Goal: Task Accomplishment & Management: Manage account settings

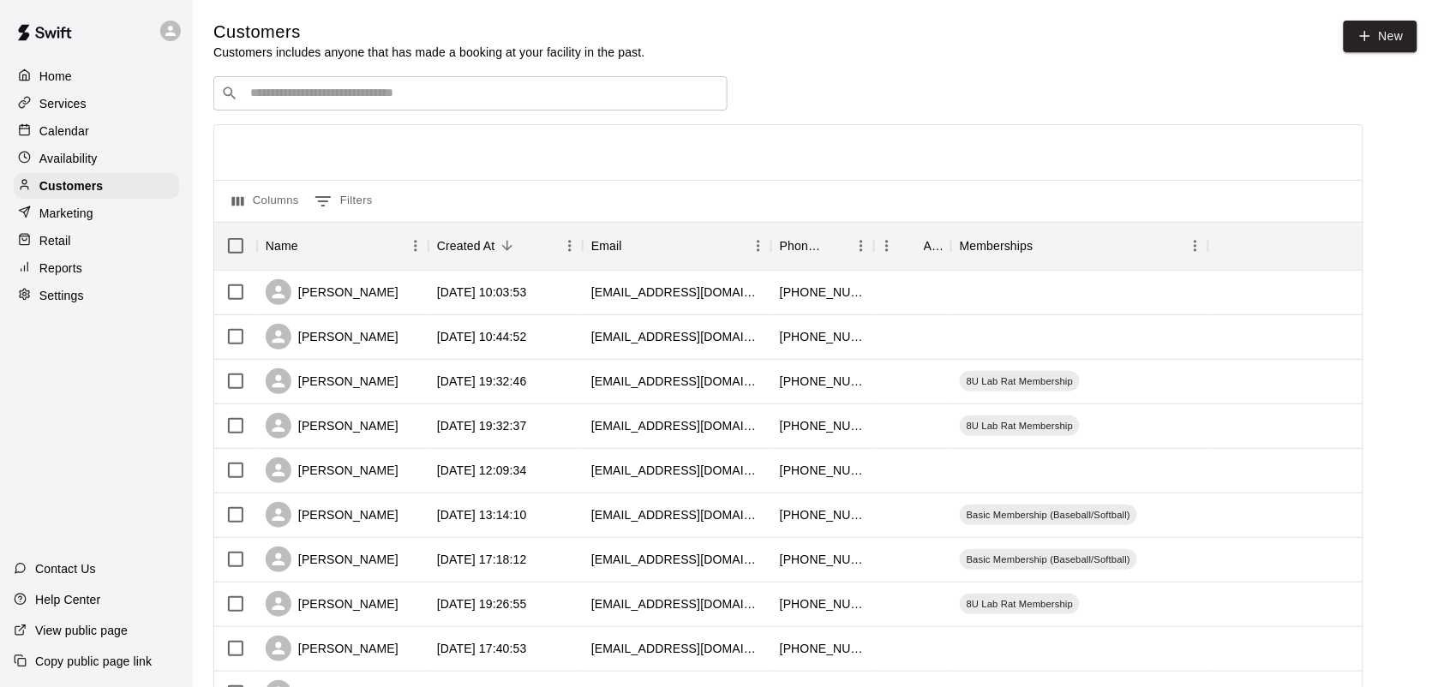
click at [69, 140] on p "Calendar" at bounding box center [64, 131] width 50 height 17
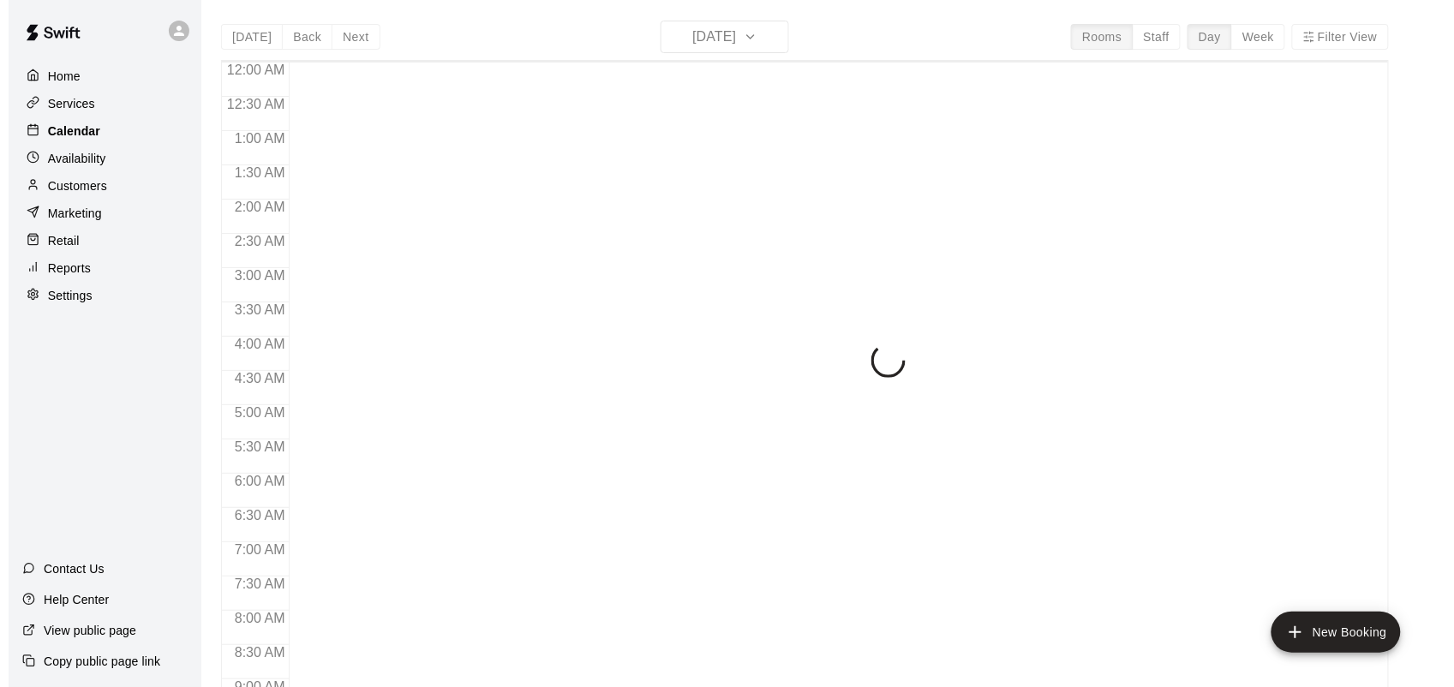
scroll to position [1000, 0]
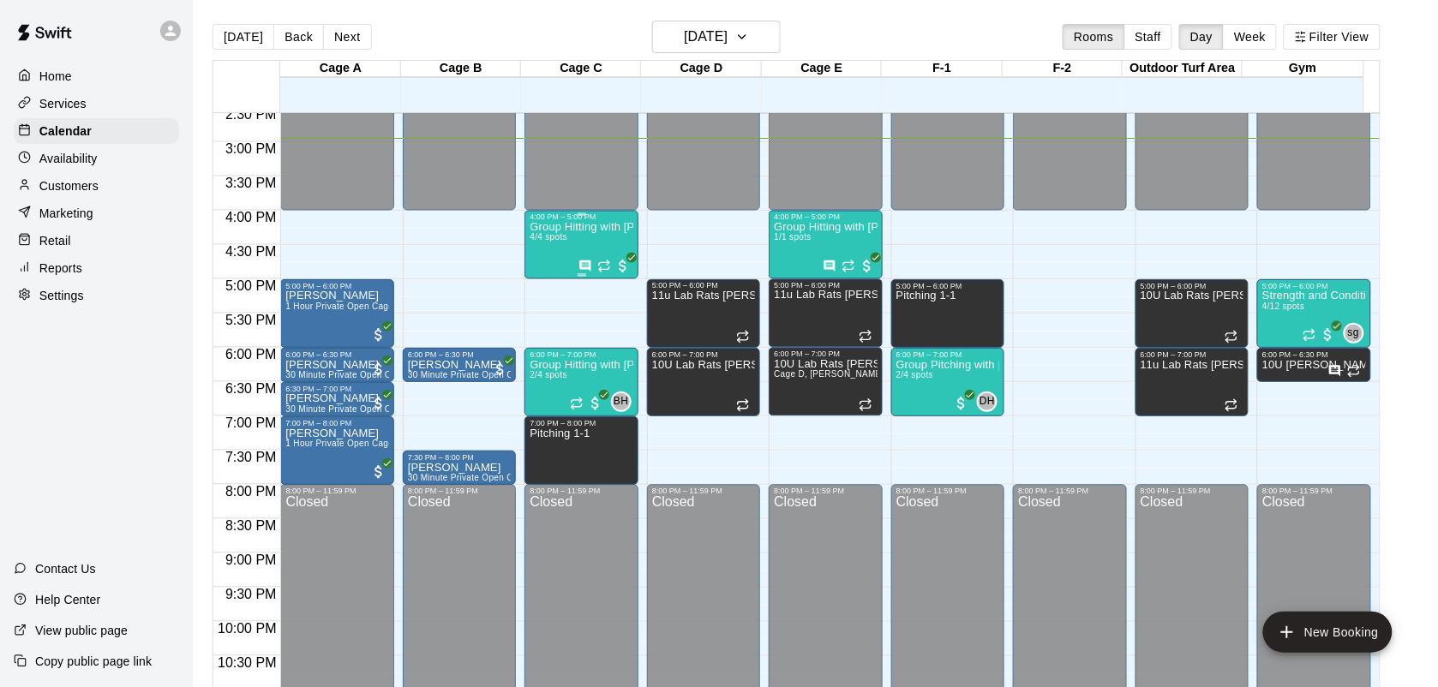
click at [562, 241] on span "4/4 spots" at bounding box center [549, 237] width 38 height 9
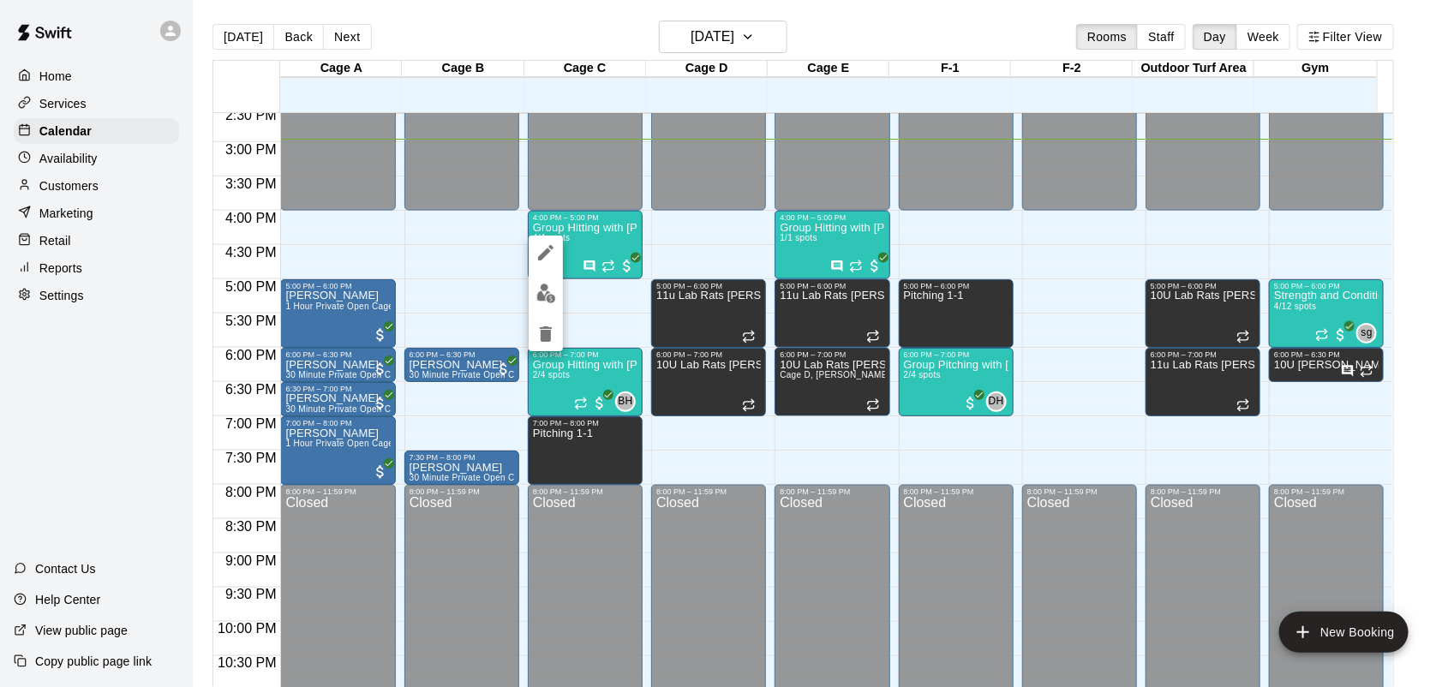
click at [545, 302] on img "edit" at bounding box center [547, 294] width 20 height 20
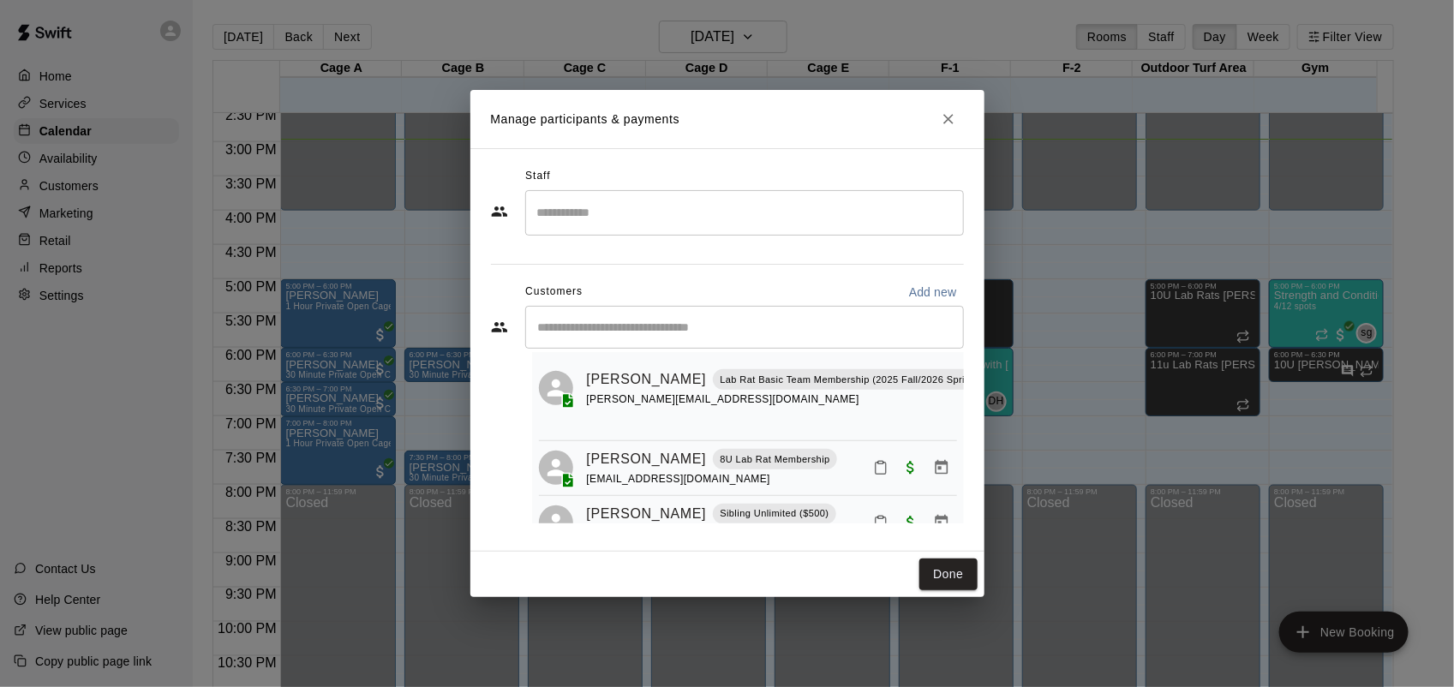
scroll to position [169, 0]
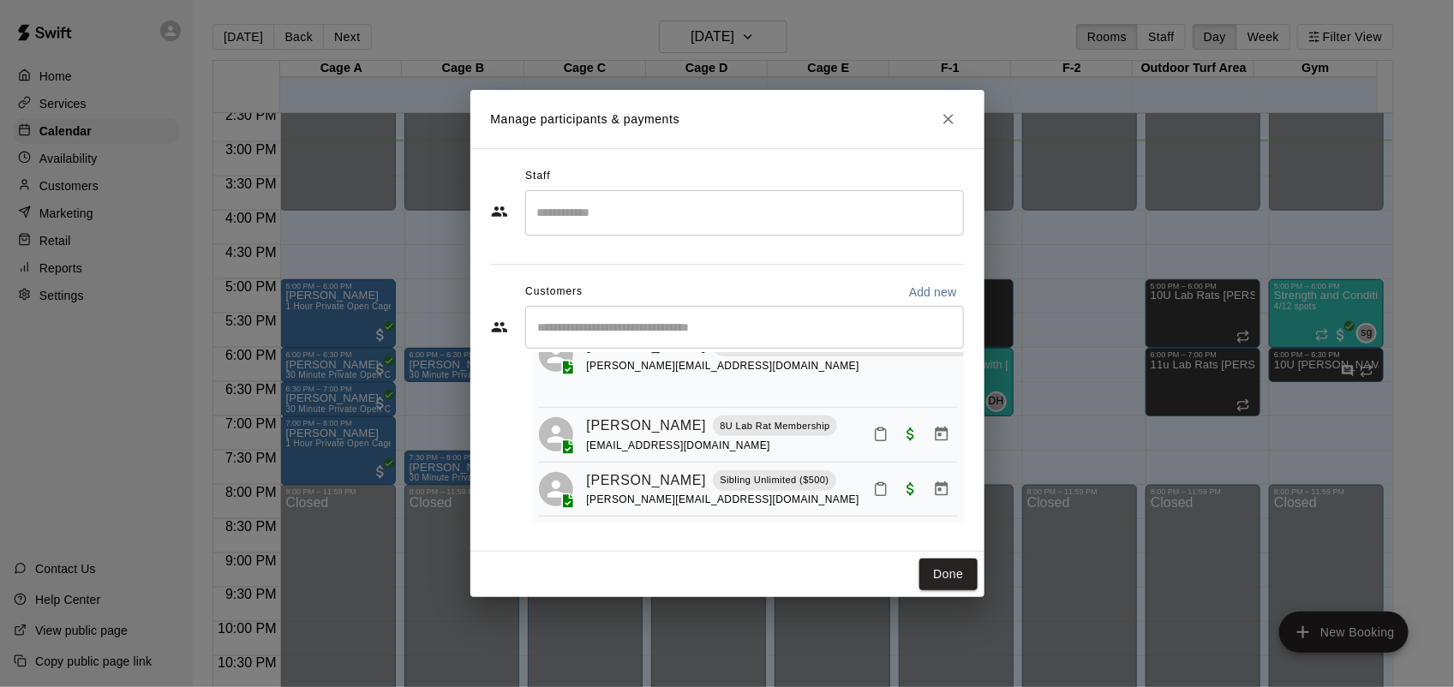
click at [952, 120] on icon "Close" at bounding box center [948, 119] width 17 height 17
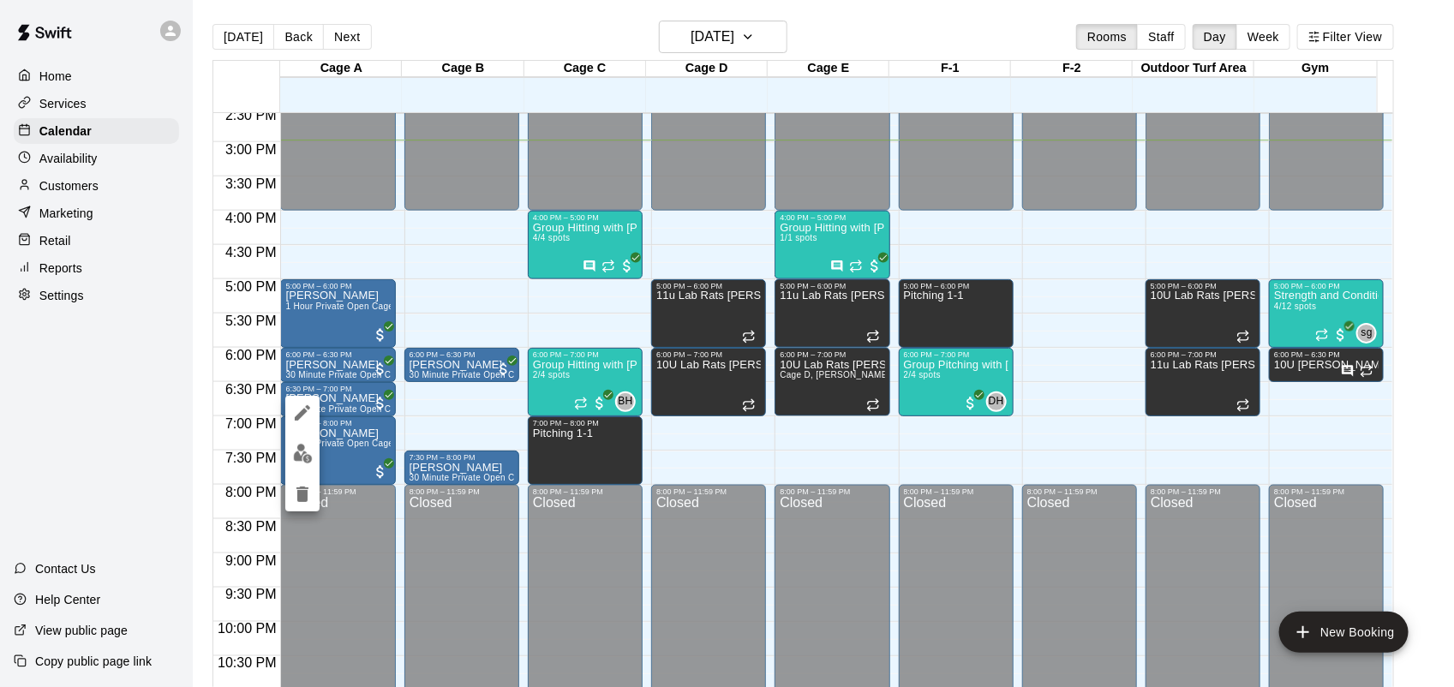
click at [302, 463] on img "edit" at bounding box center [303, 454] width 20 height 20
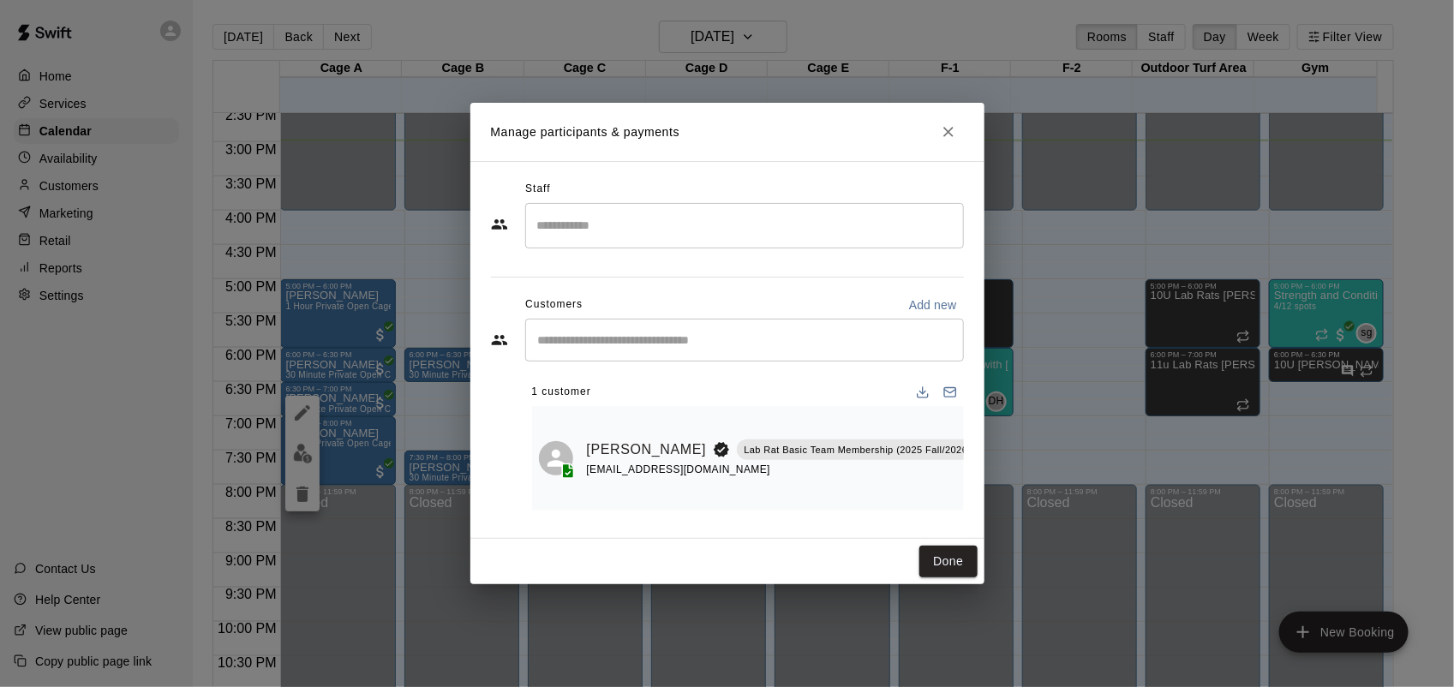
click at [945, 123] on icon "Close" at bounding box center [948, 131] width 17 height 17
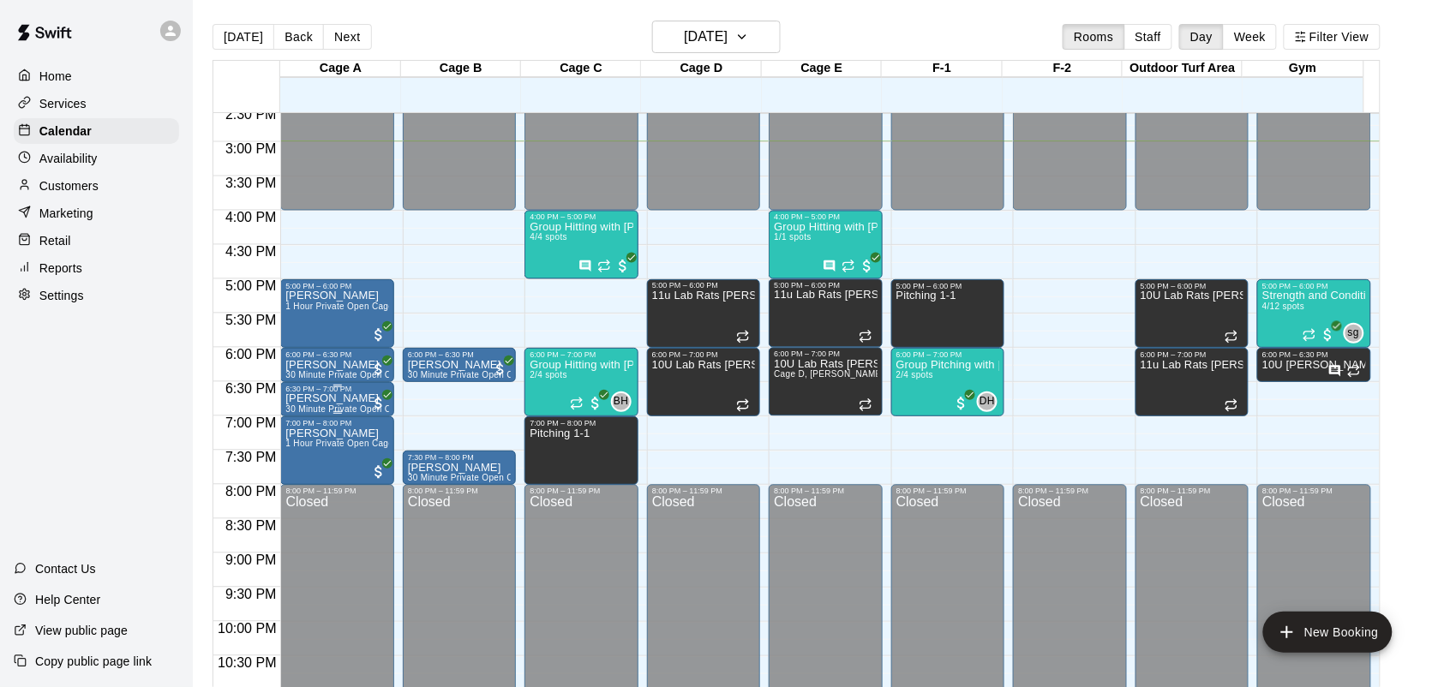
click at [336, 408] on span "30 Minute Private Open Cage (Softball/Baseball)" at bounding box center [384, 409] width 198 height 9
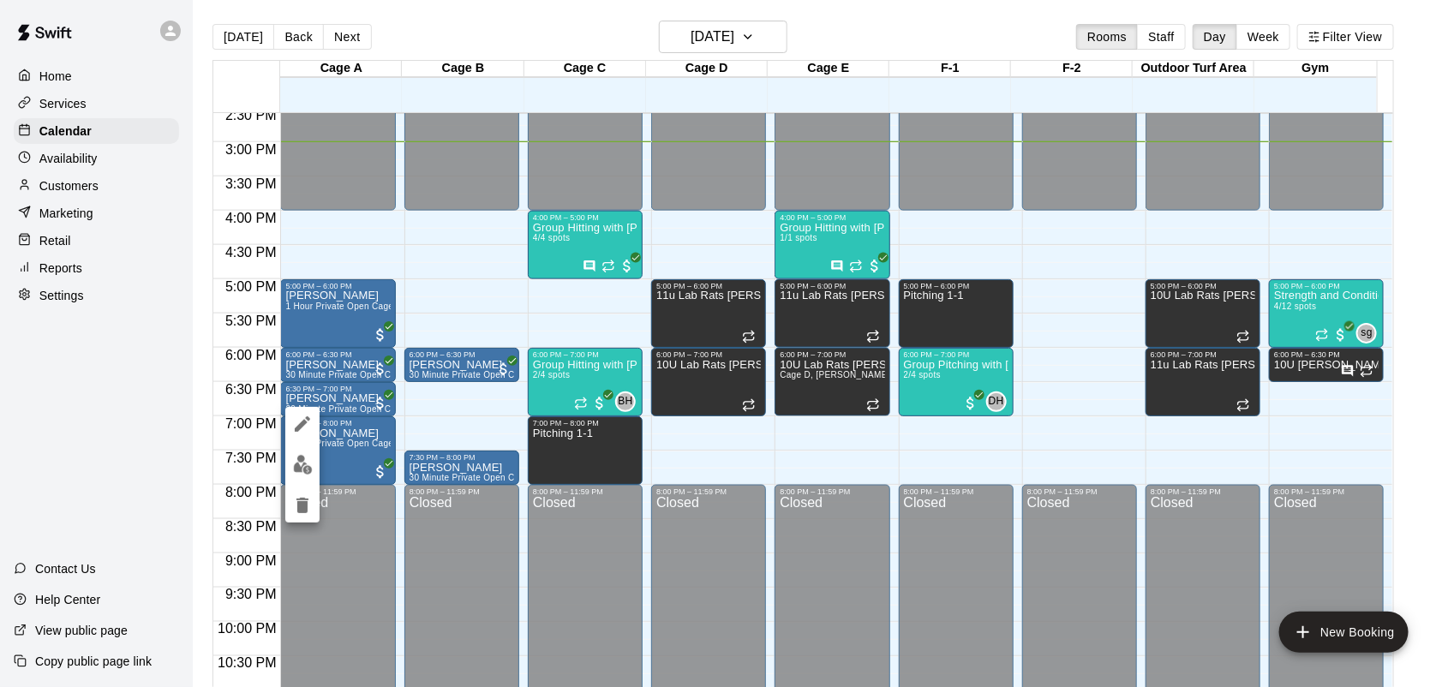
click at [309, 471] on img "edit" at bounding box center [303, 465] width 20 height 20
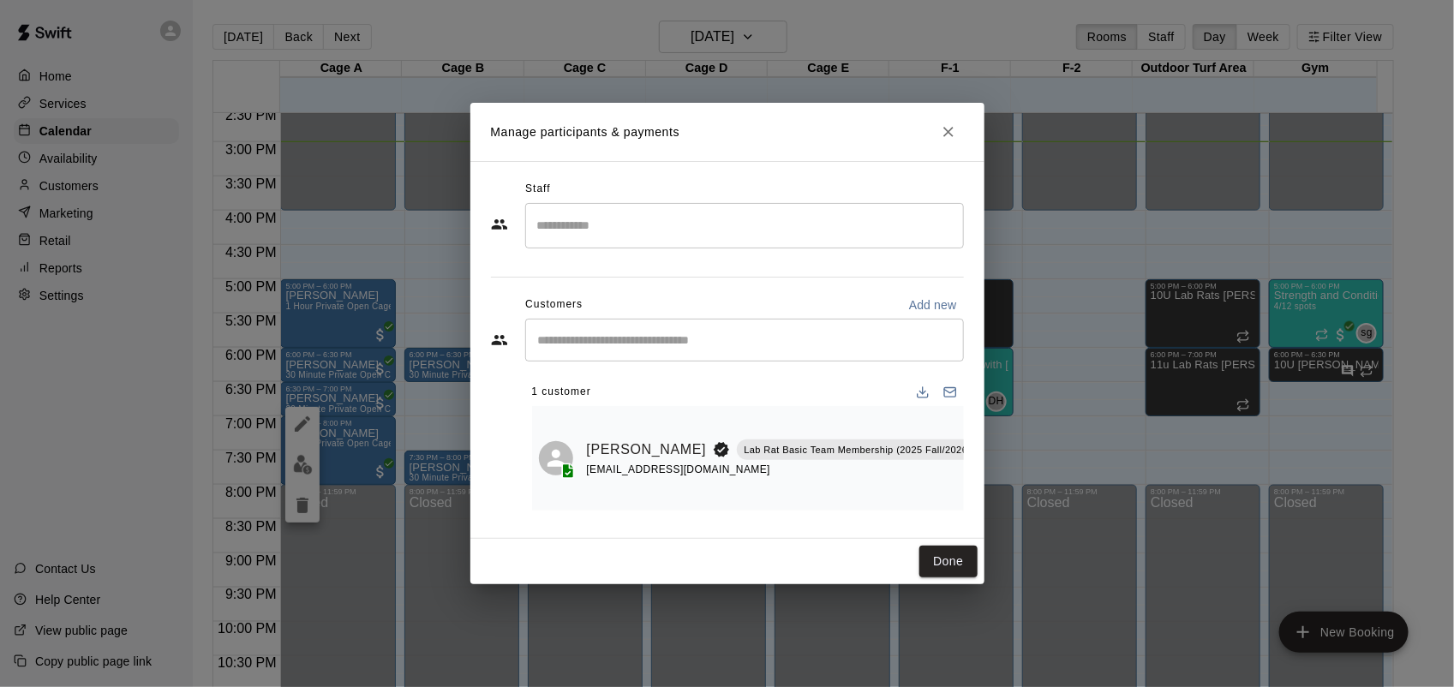
scroll to position [0, 31]
click at [989, 486] on icon "Manage bookings & payment" at bounding box center [995, 488] width 13 height 15
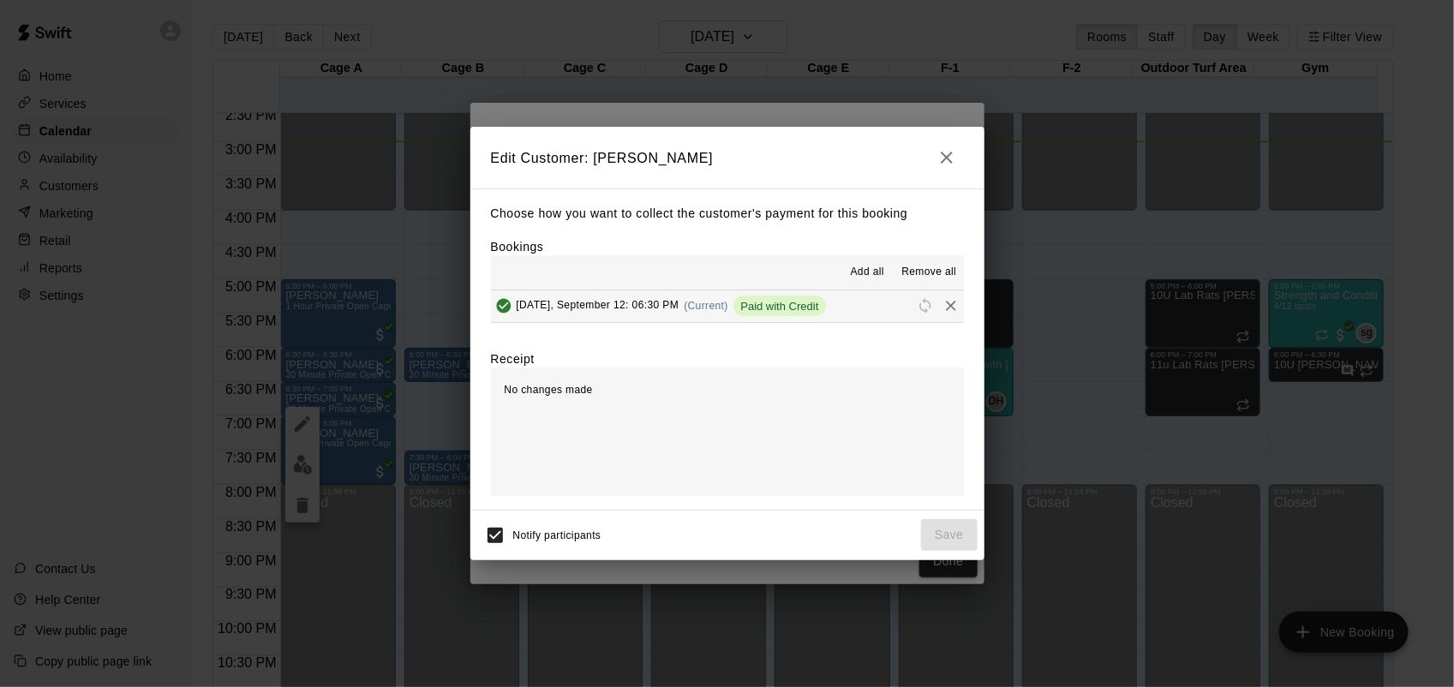
click at [946, 309] on icon "Remove" at bounding box center [951, 306] width 10 height 10
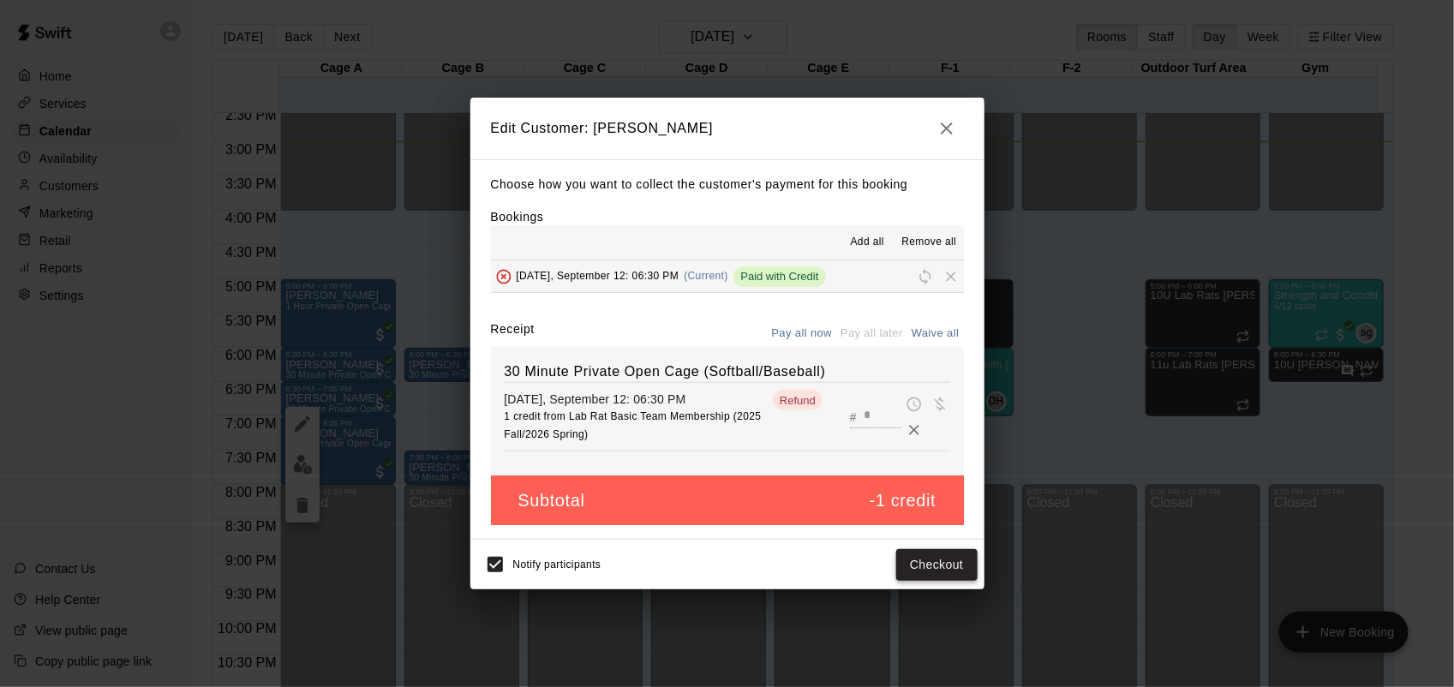
click at [923, 580] on button "Checkout" at bounding box center [936, 565] width 81 height 32
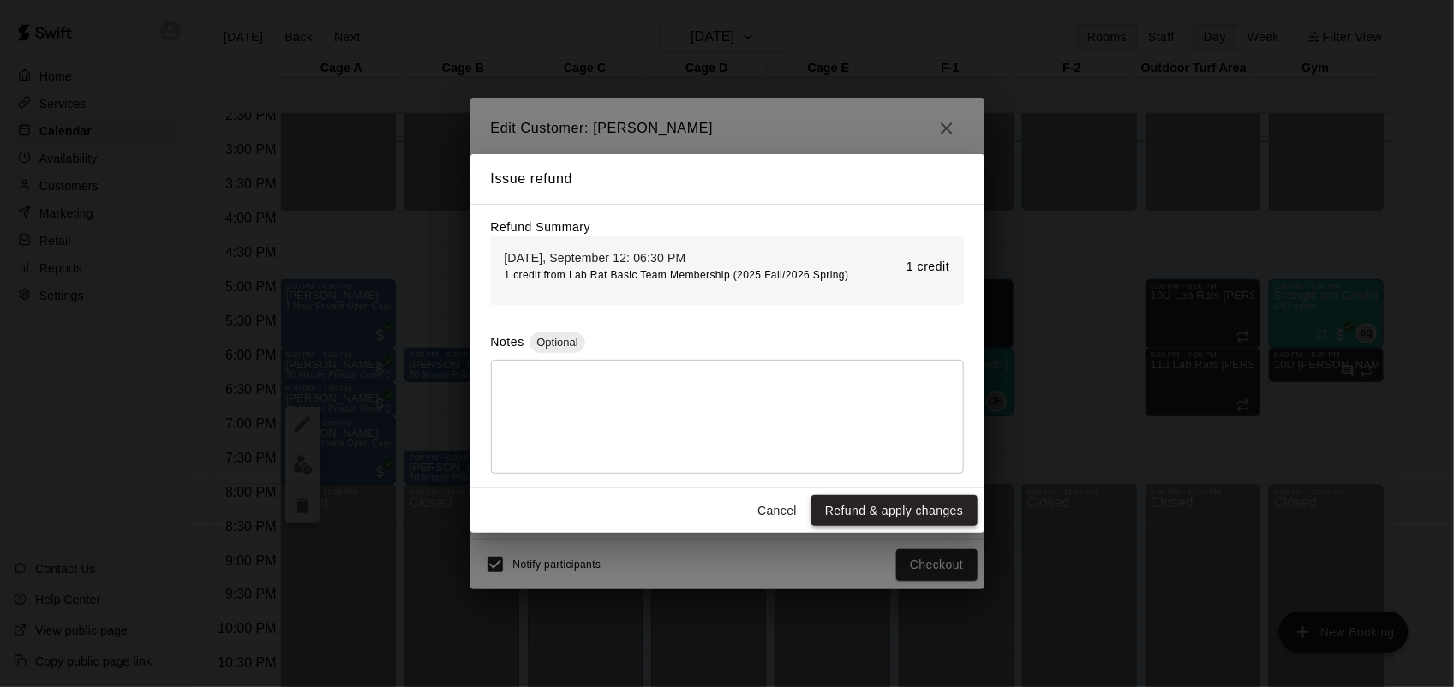
click at [870, 508] on button "Refund & apply changes" at bounding box center [894, 511] width 165 height 32
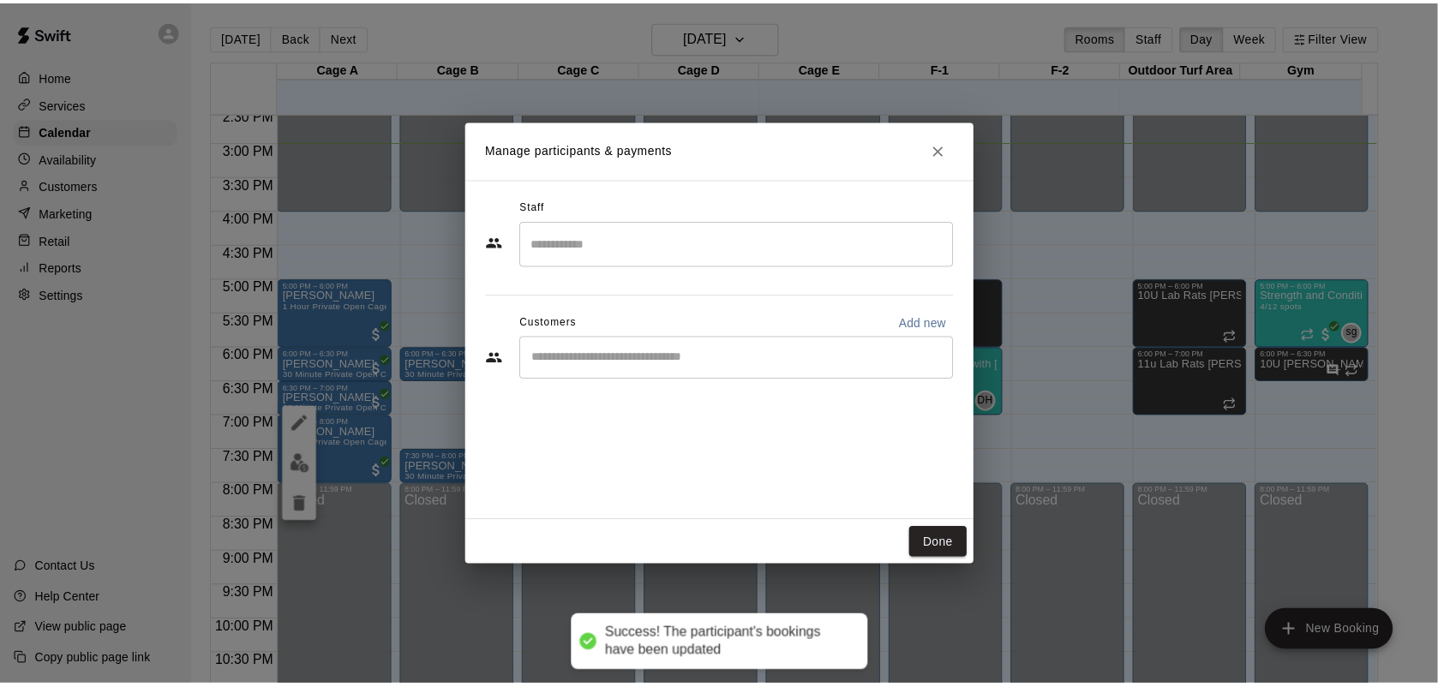
scroll to position [0, 0]
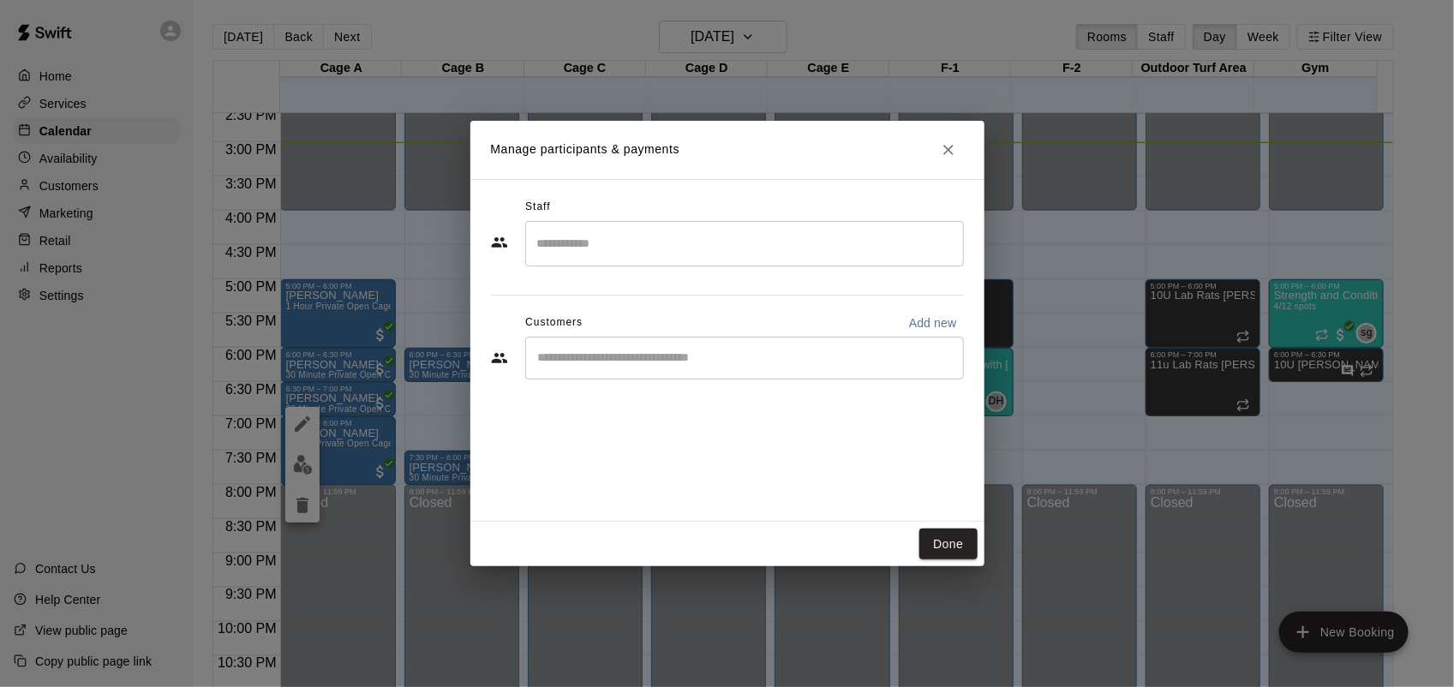
click at [944, 150] on icon "Close" at bounding box center [948, 149] width 17 height 17
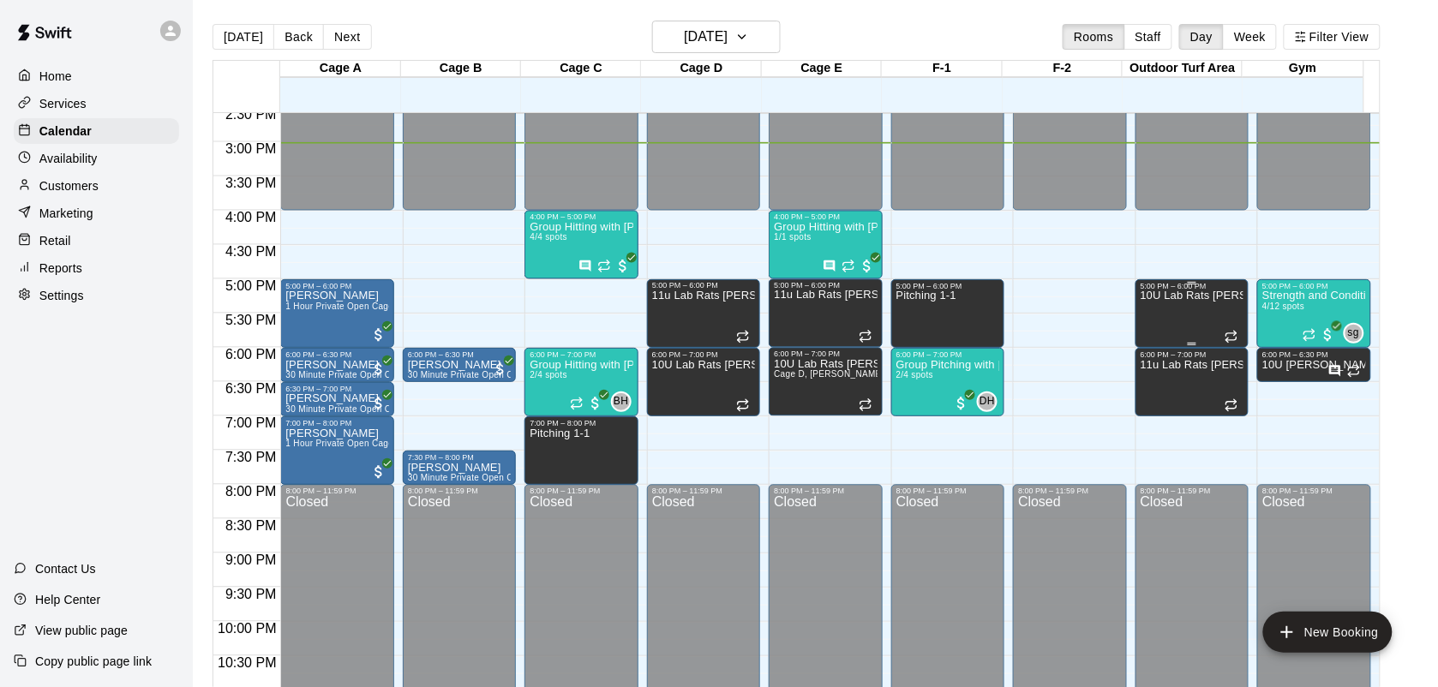
click at [1159, 311] on div "10U Lab Rats [PERSON_NAME]" at bounding box center [1192, 634] width 103 height 687
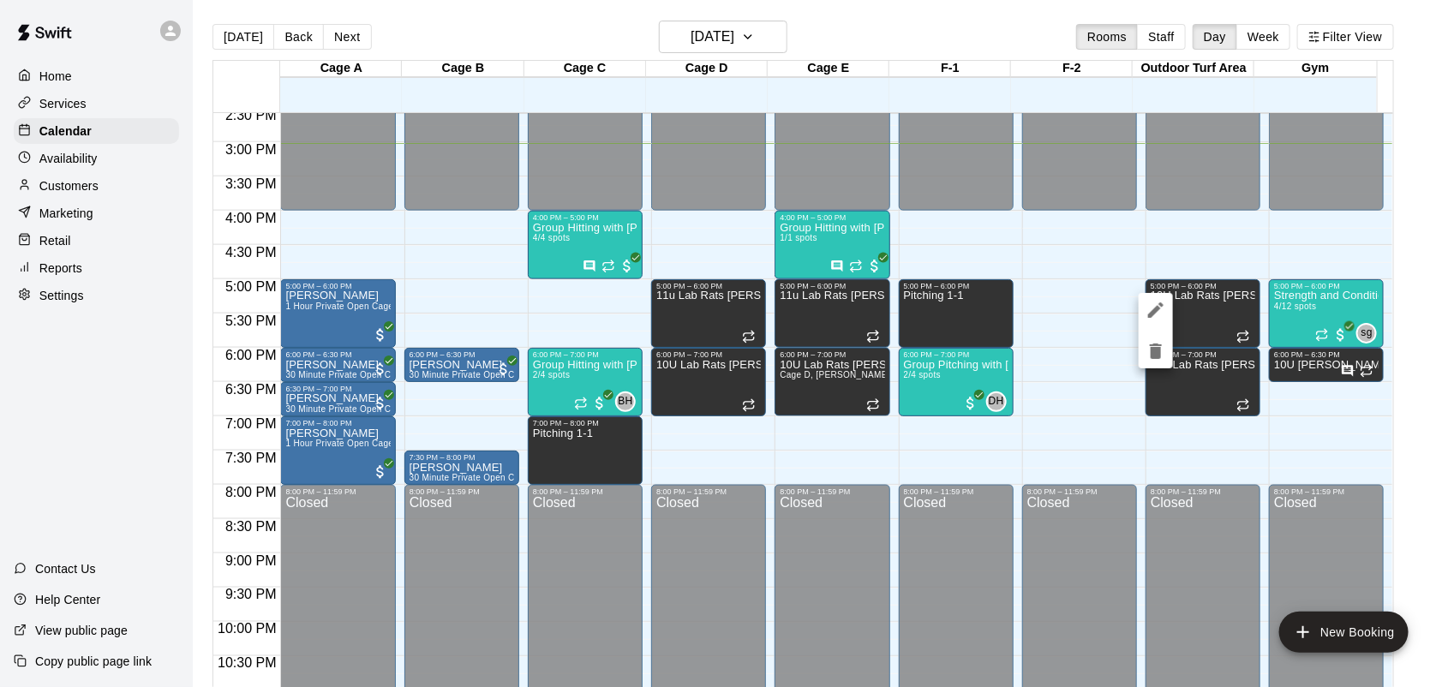
click at [1162, 351] on icon "delete" at bounding box center [1156, 351] width 21 height 21
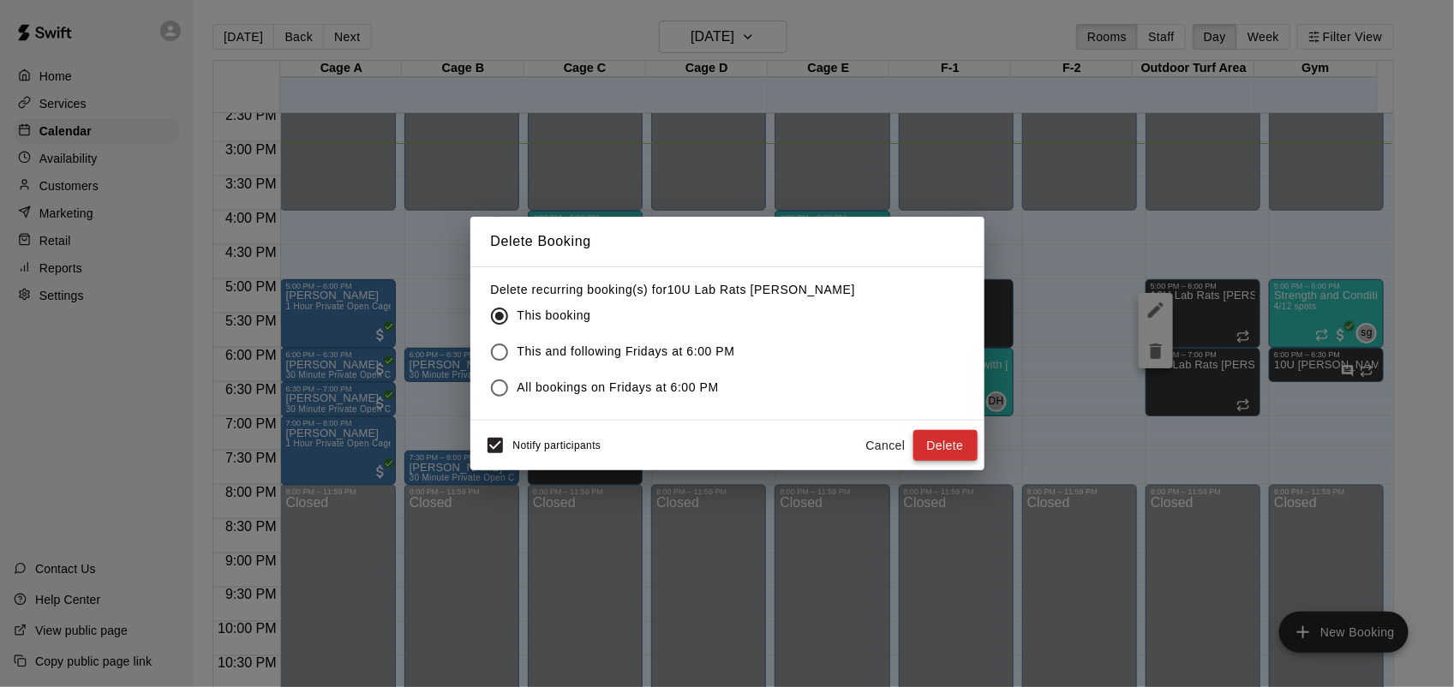
click at [944, 442] on button "Delete" at bounding box center [946, 446] width 64 height 32
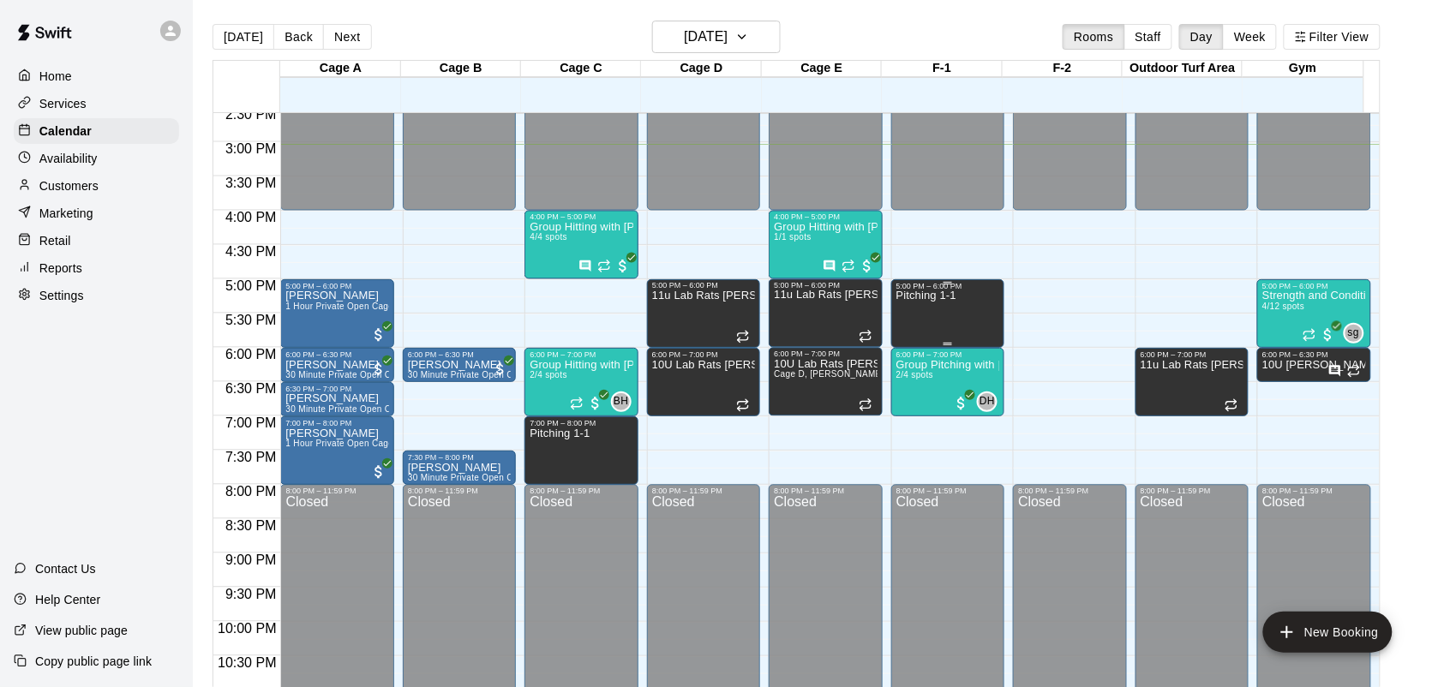
click at [944, 314] on div "Pitching 1-1" at bounding box center [926, 634] width 60 height 687
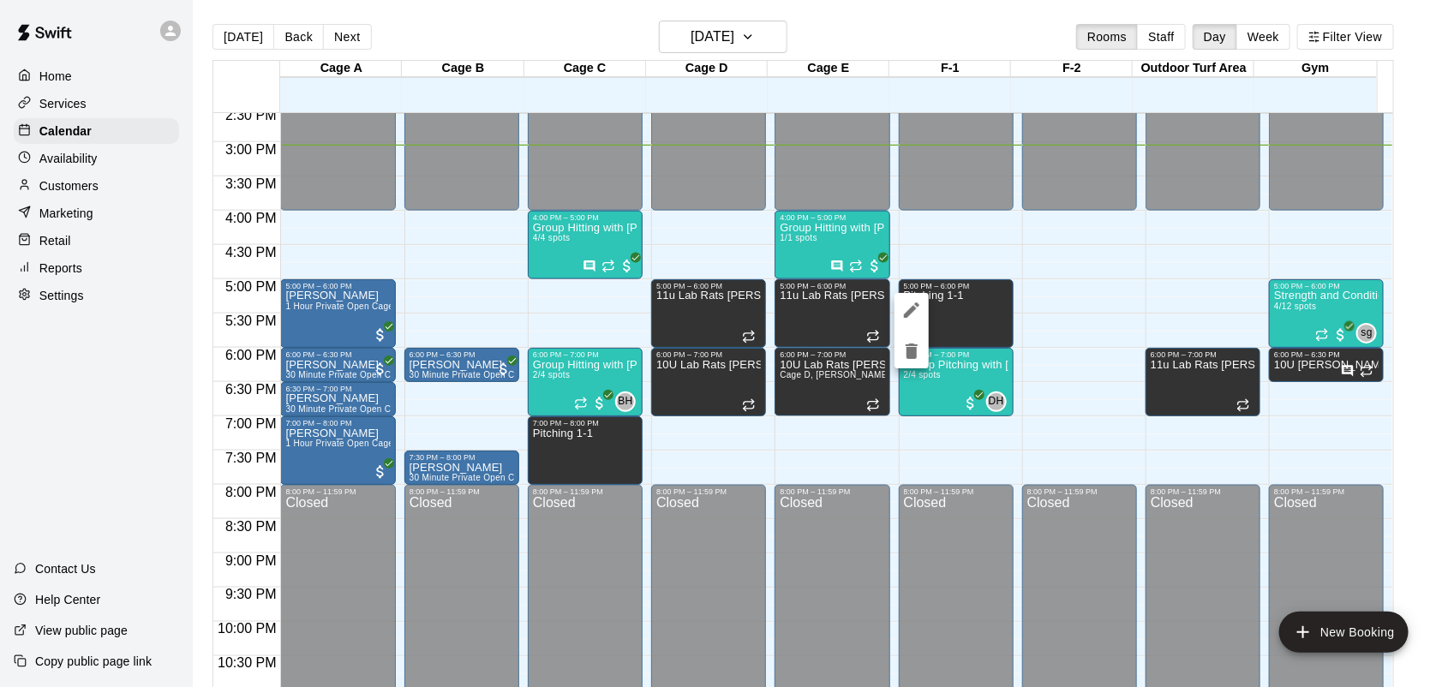
click at [924, 294] on div at bounding box center [912, 330] width 34 height 75
click at [907, 309] on icon "edit" at bounding box center [912, 310] width 21 height 21
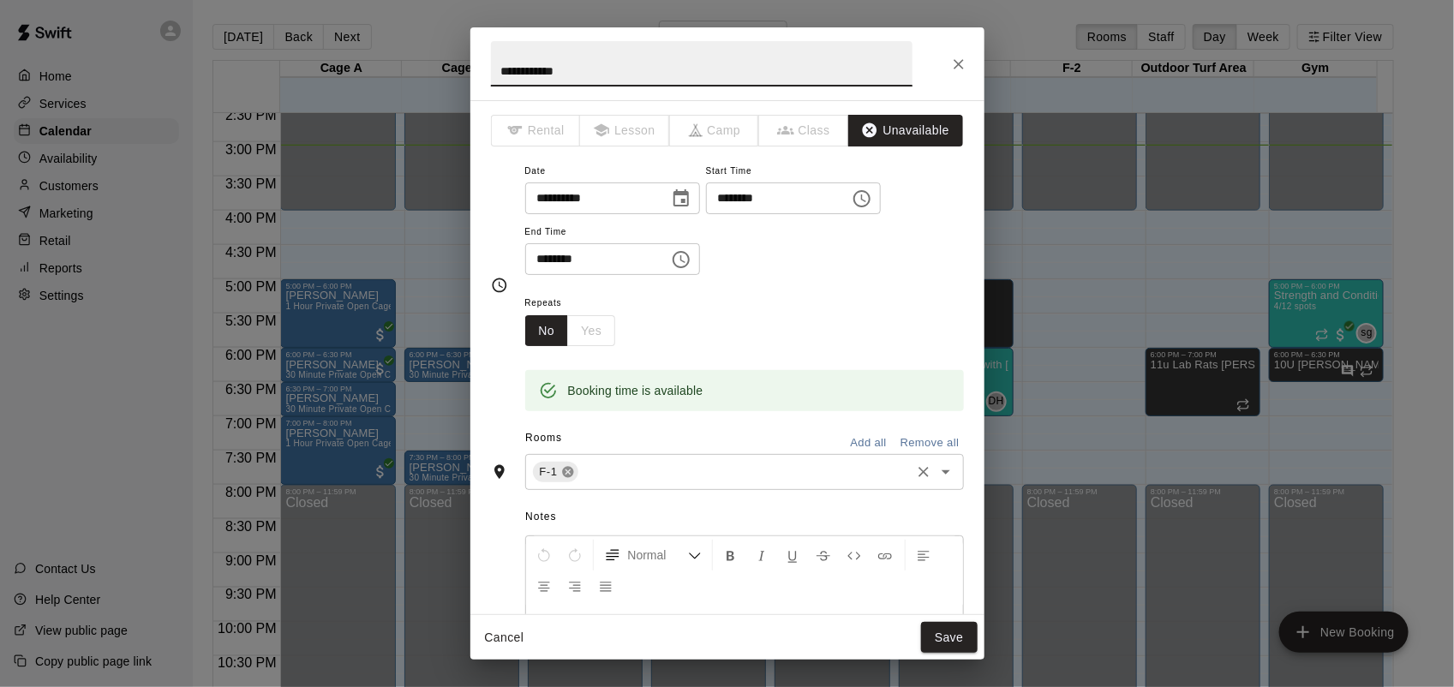
click at [562, 473] on icon at bounding box center [567, 472] width 11 height 11
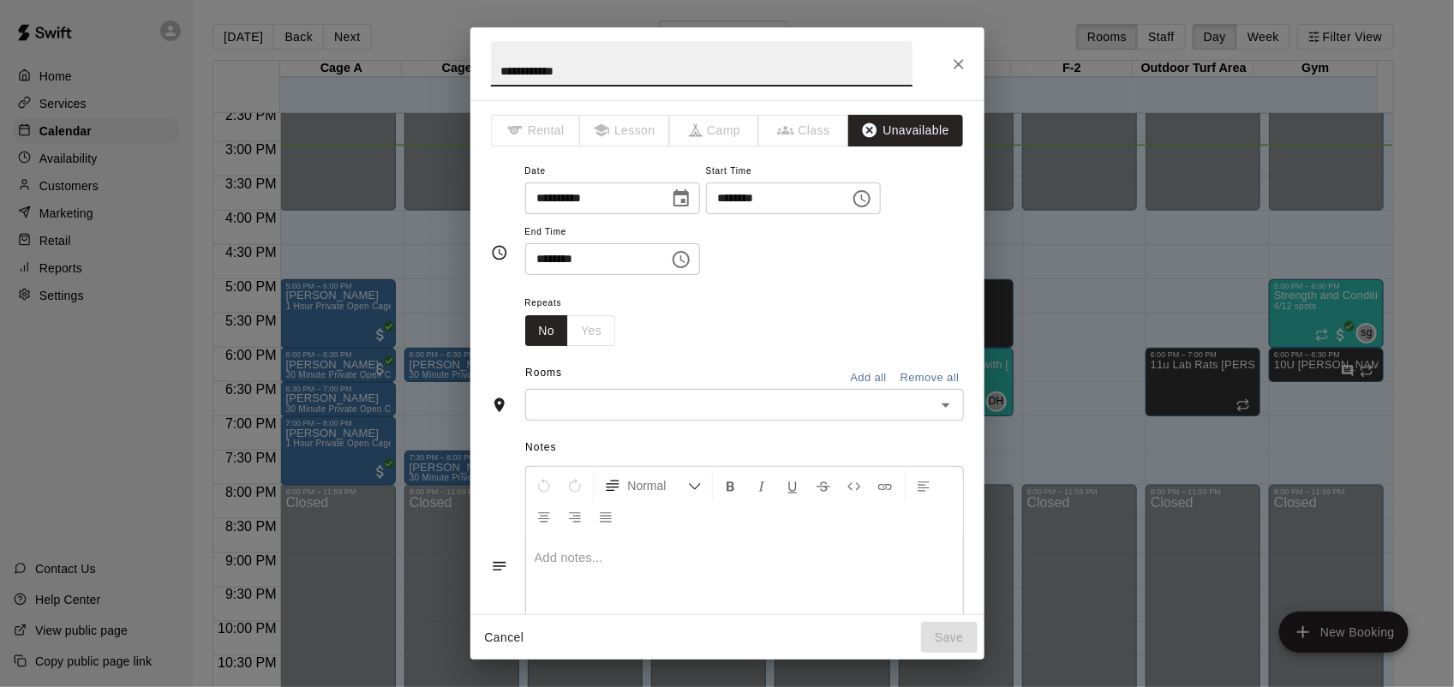
click at [609, 412] on input "text" at bounding box center [731, 404] width 400 height 21
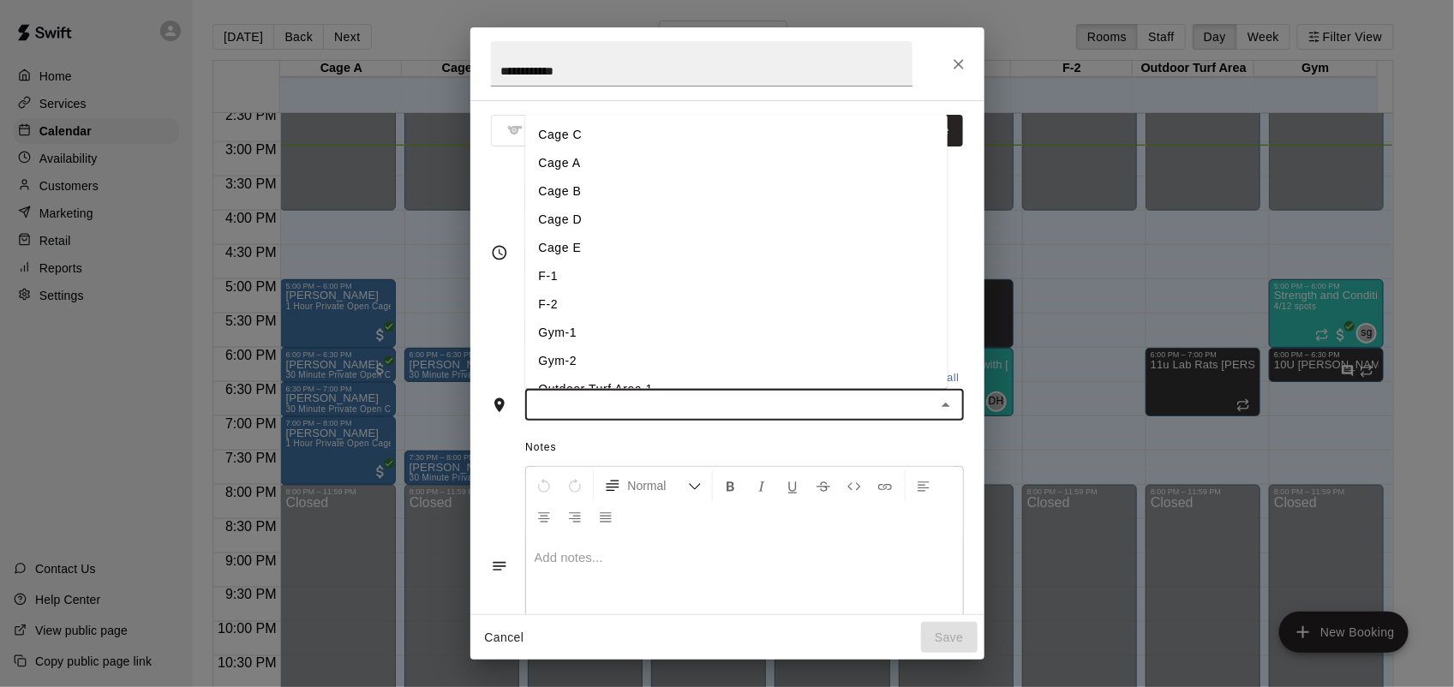
click at [570, 141] on li "Cage C" at bounding box center [736, 135] width 423 height 28
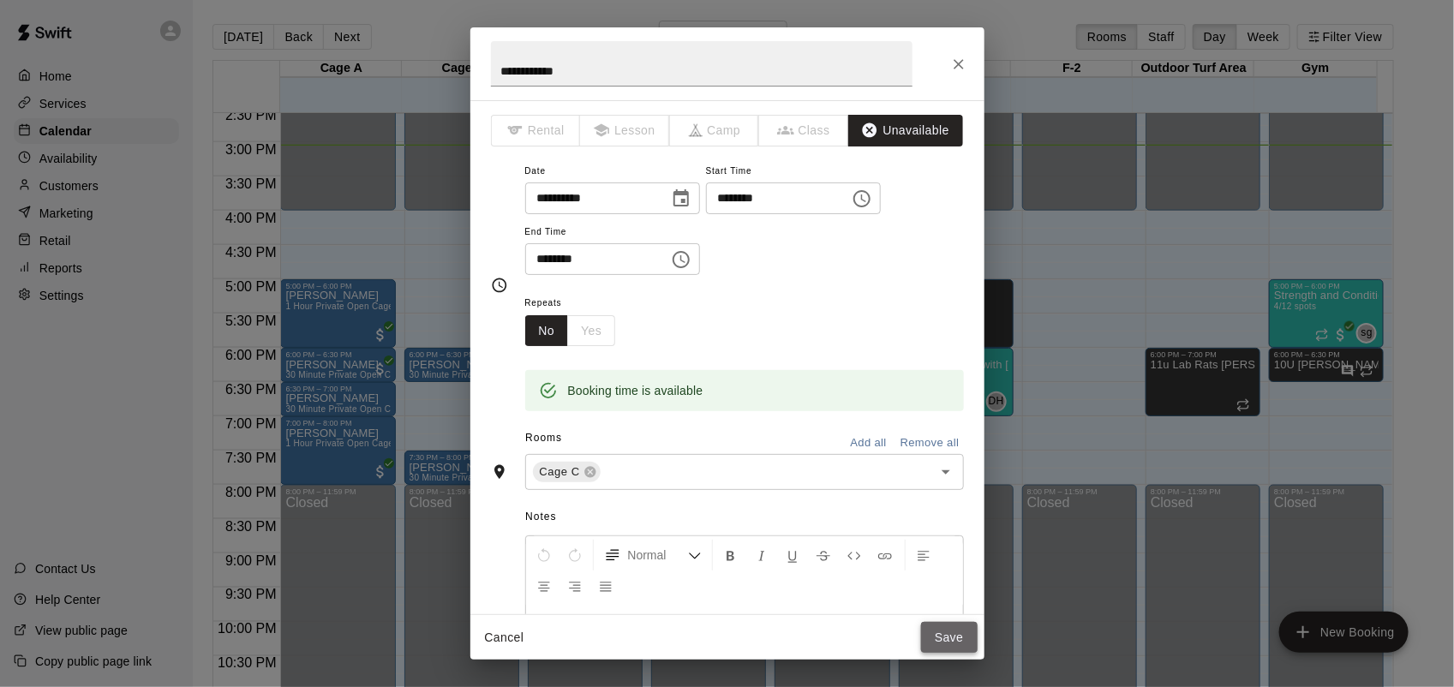
click at [938, 637] on button "Save" at bounding box center [949, 638] width 57 height 32
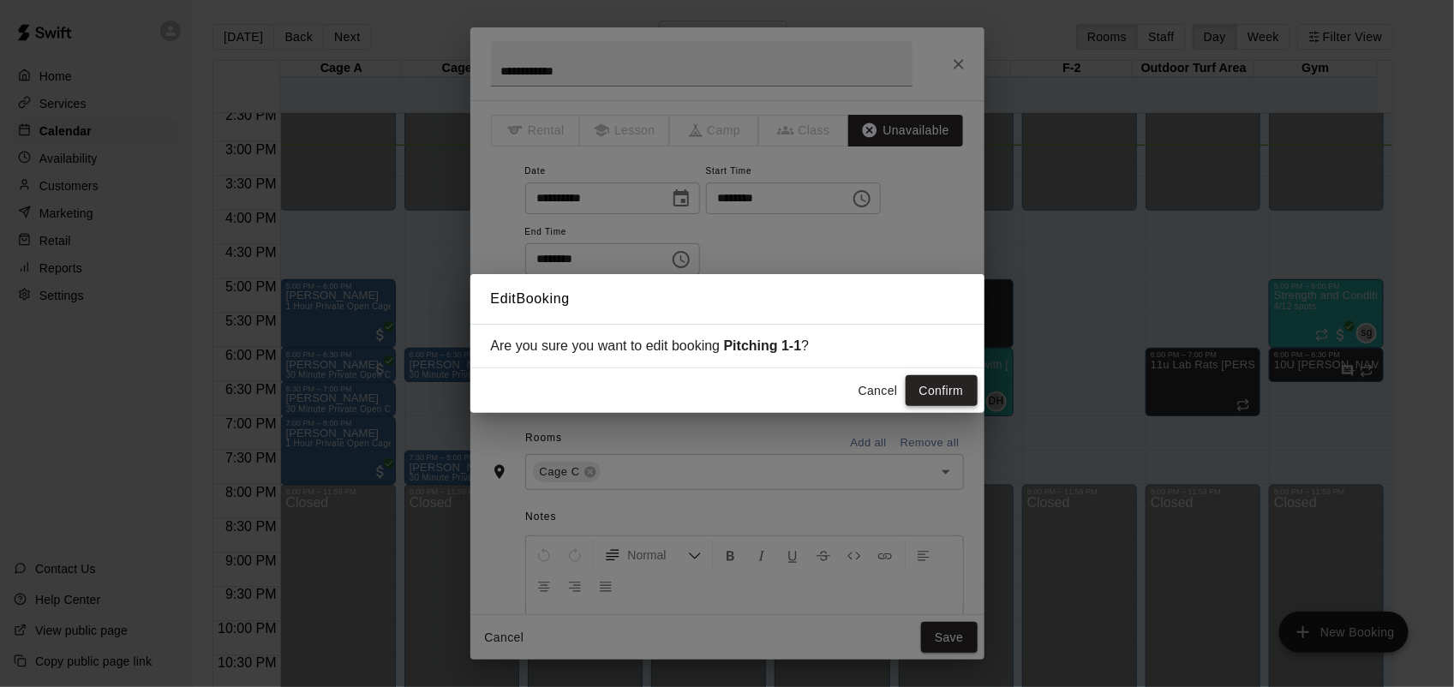
click at [954, 390] on button "Confirm" at bounding box center [942, 391] width 72 height 32
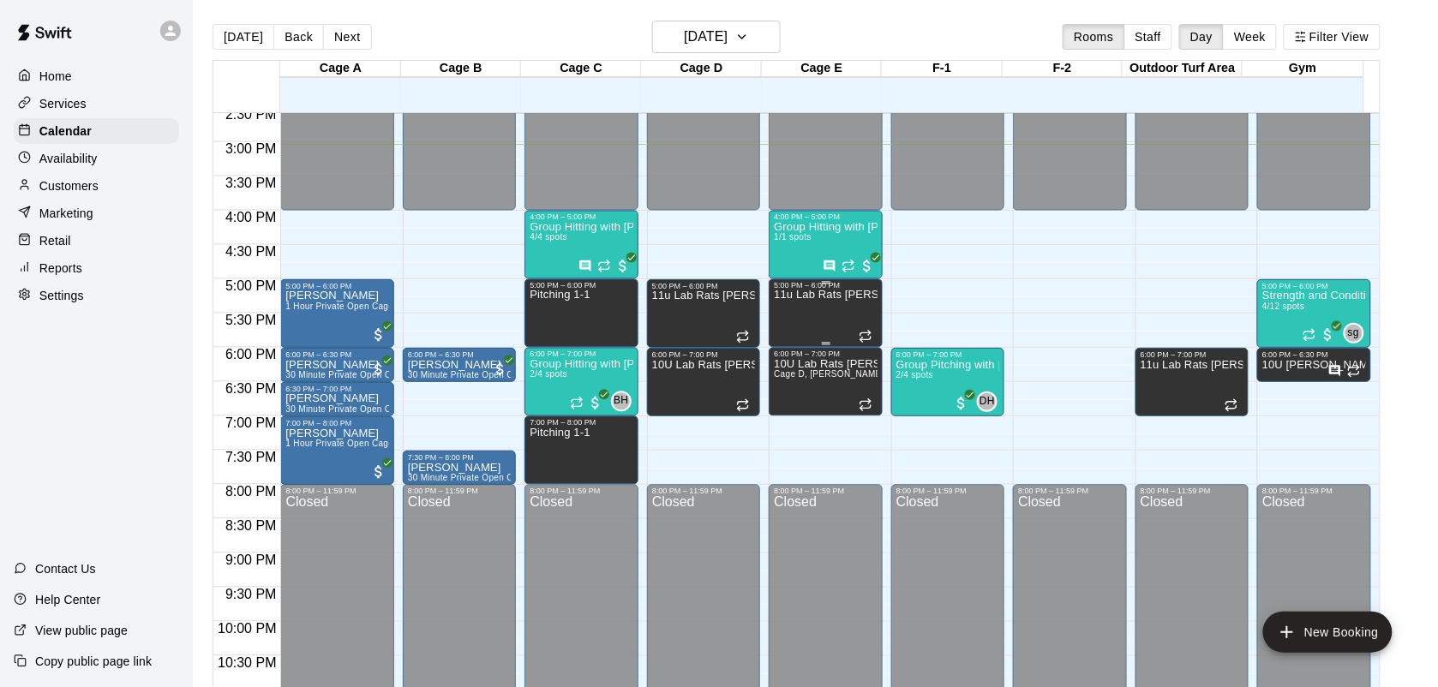
click at [846, 328] on div "11u Lab Rats [PERSON_NAME]" at bounding box center [825, 634] width 103 height 687
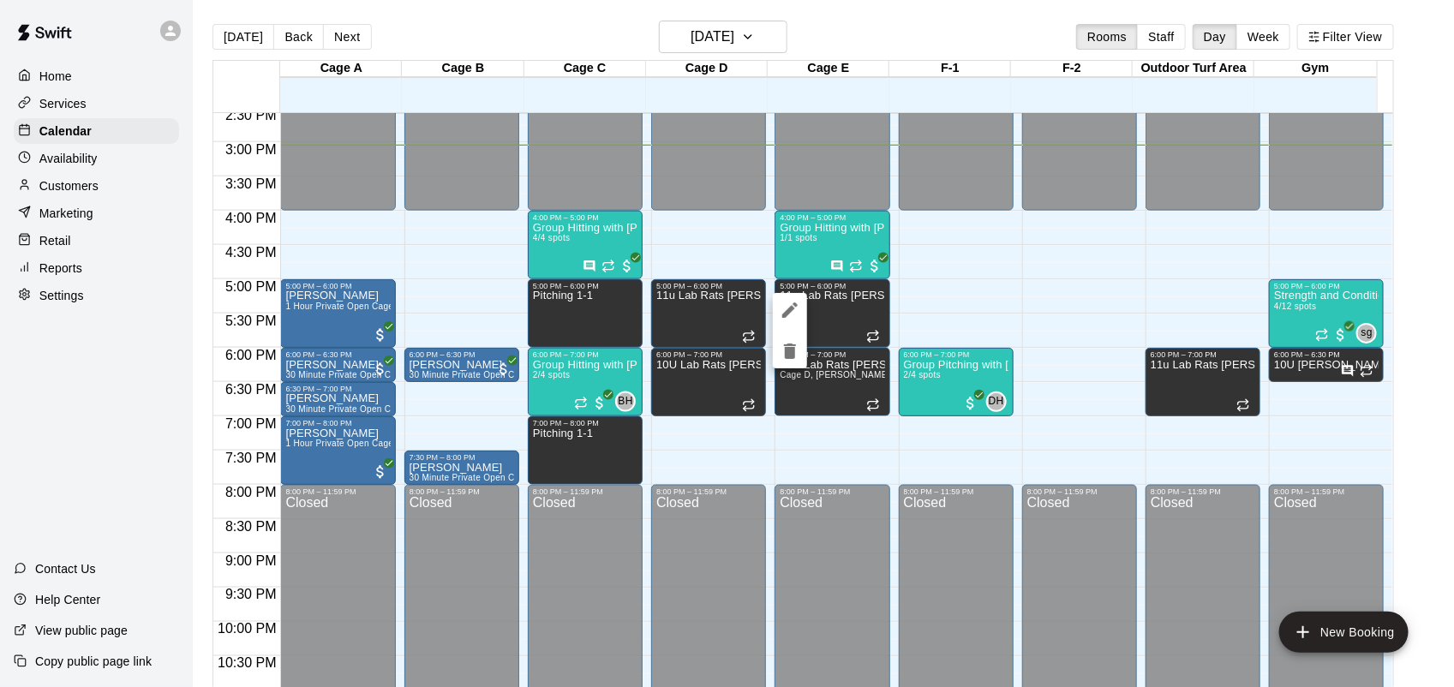
drag, startPoint x: 789, startPoint y: 13, endPoint x: 785, endPoint y: 23, distance: 11.1
click at [785, 23] on div at bounding box center [727, 343] width 1454 height 687
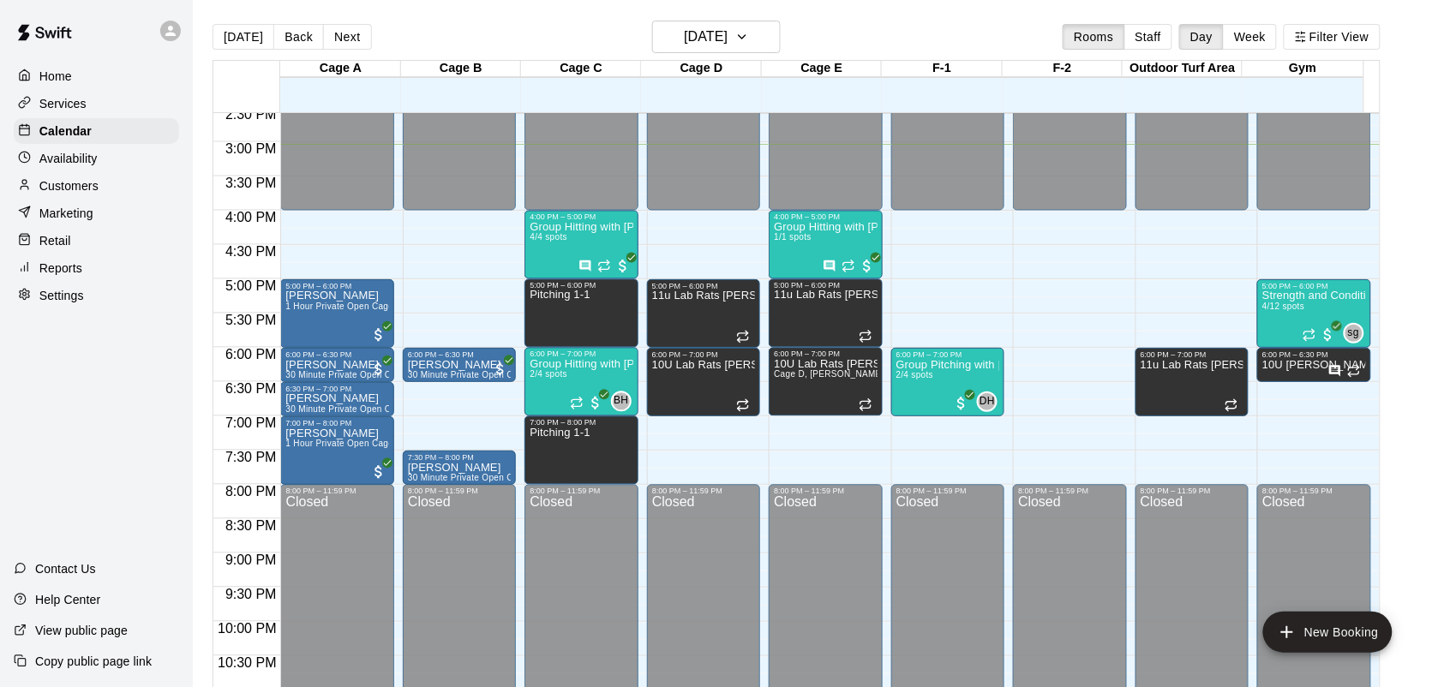
drag, startPoint x: 785, startPoint y: 23, endPoint x: 824, endPoint y: 21, distance: 38.6
click at [824, 21] on div "[DATE] Back [DATE][DATE] Rooms Staff Day Week Filter View" at bounding box center [797, 40] width 1168 height 39
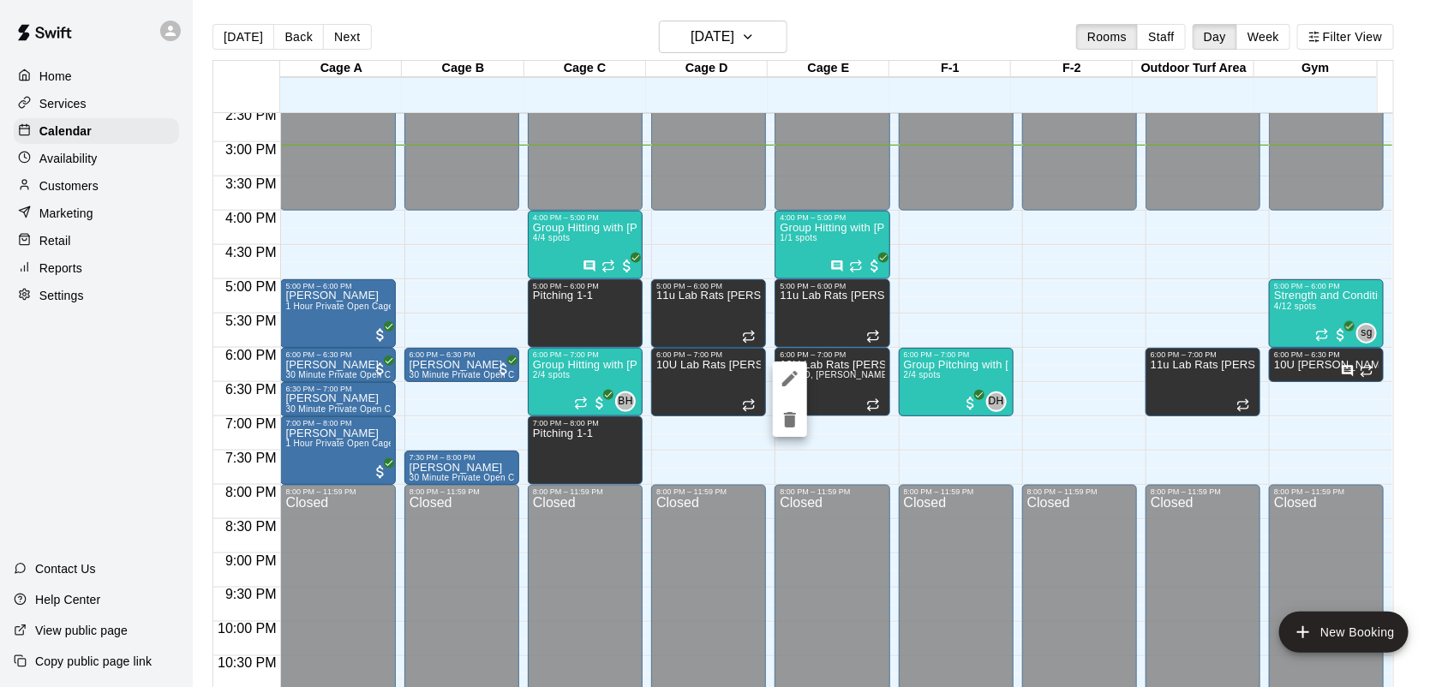
click at [784, 427] on icon "delete" at bounding box center [790, 420] width 21 height 21
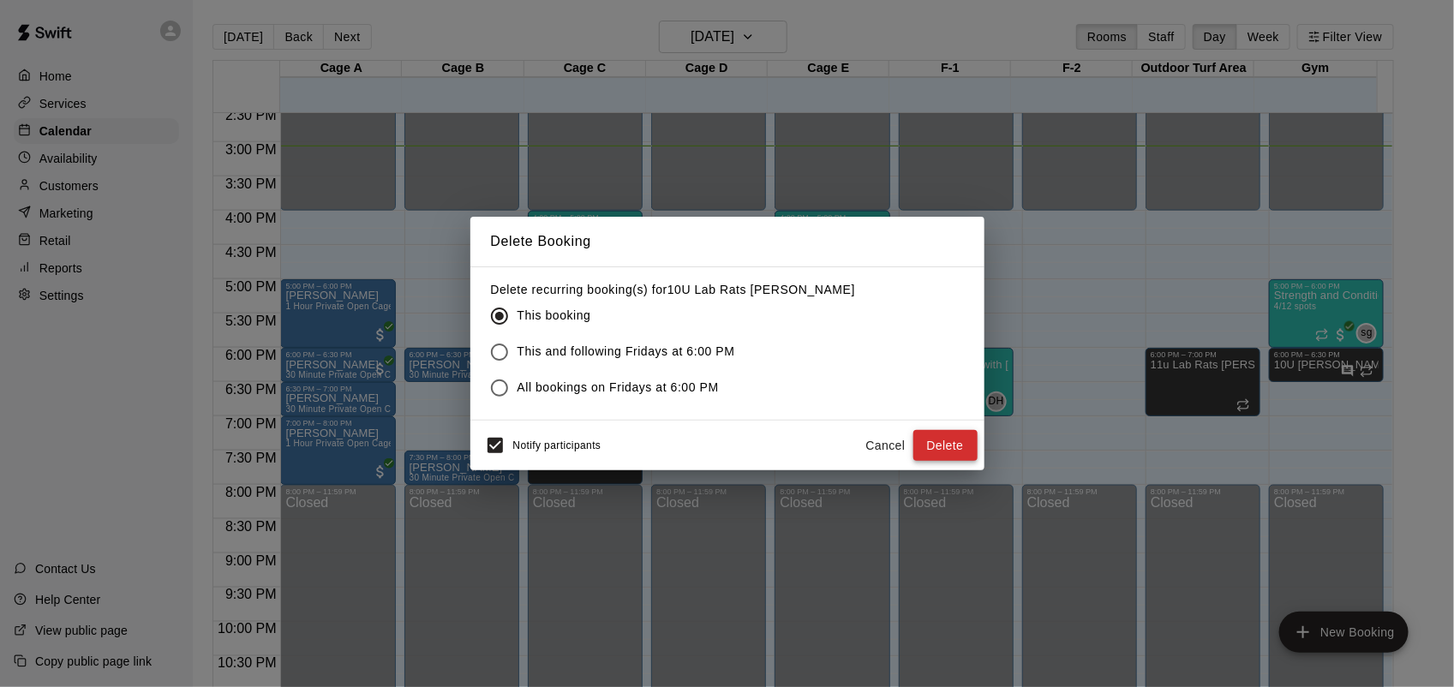
click at [941, 454] on button "Delete" at bounding box center [946, 446] width 64 height 32
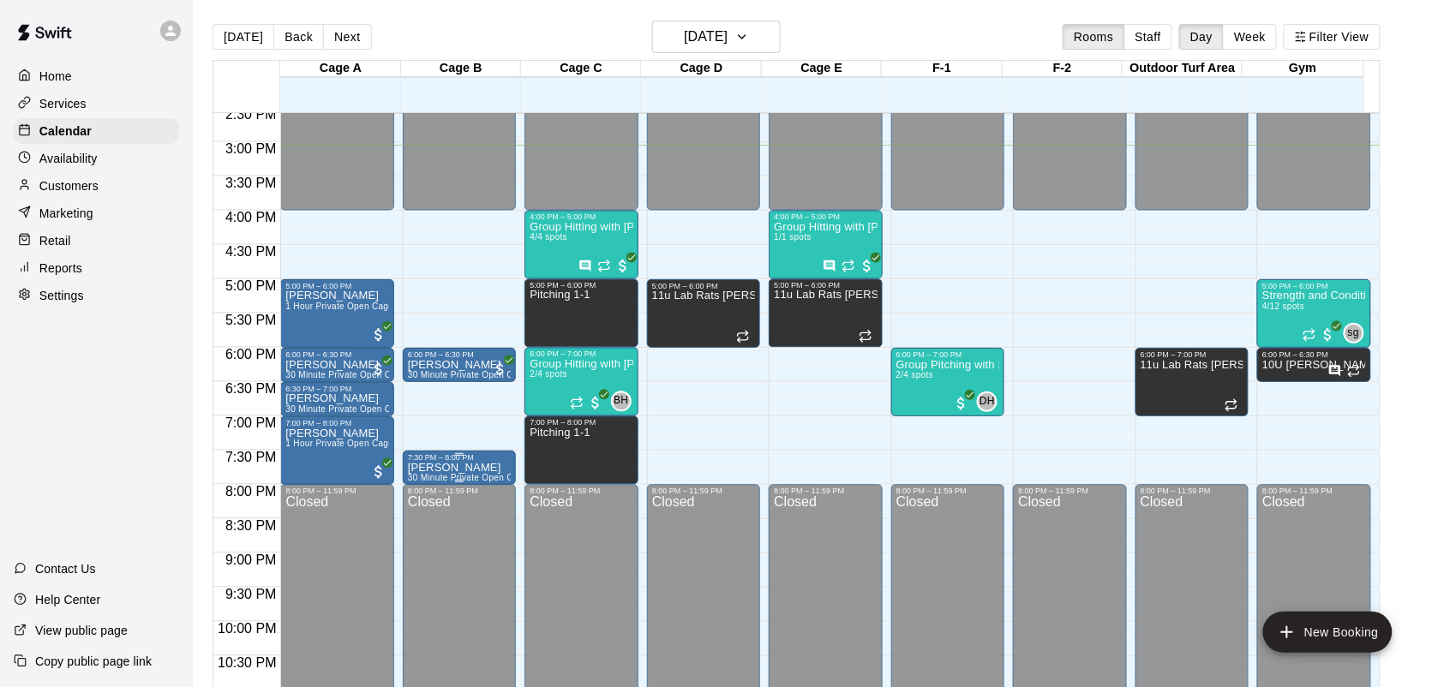
click at [460, 468] on p "[PERSON_NAME]" at bounding box center [459, 468] width 103 height 0
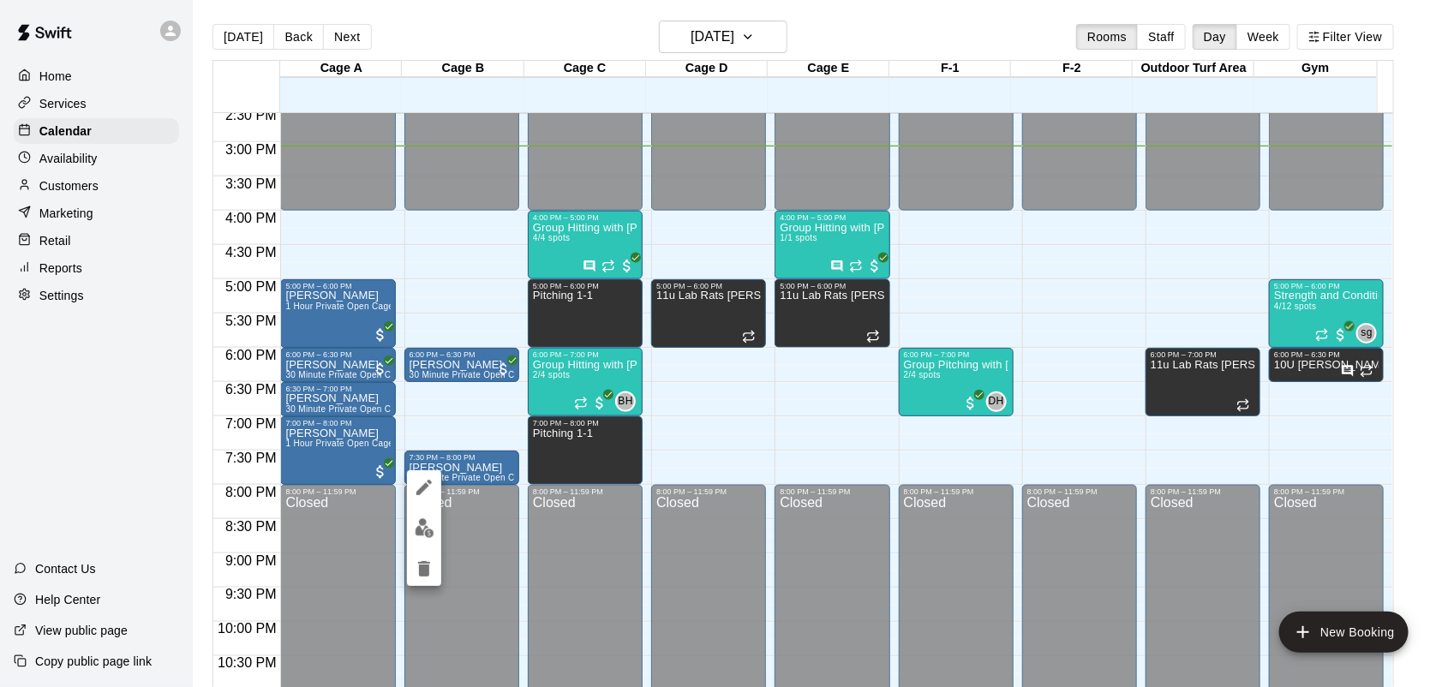
click at [423, 525] on img "edit" at bounding box center [425, 529] width 20 height 20
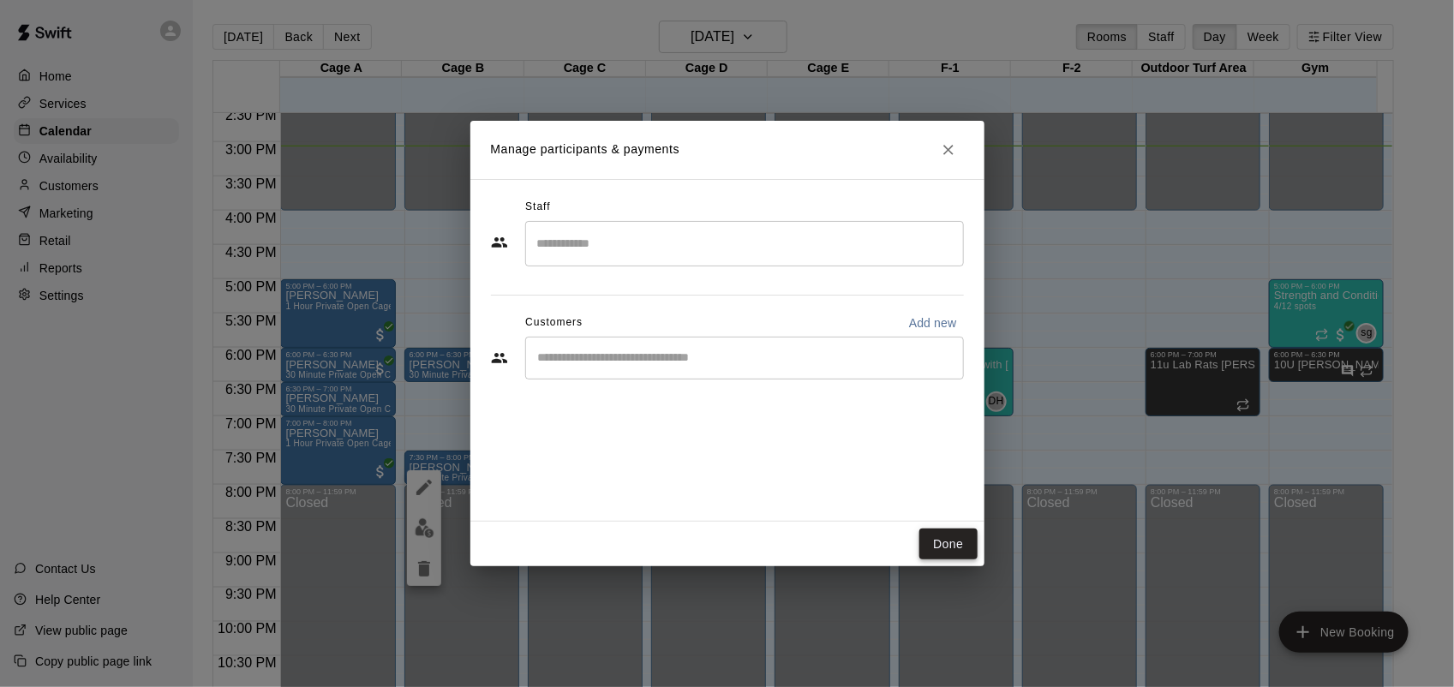
click at [934, 544] on button "Done" at bounding box center [948, 545] width 57 height 32
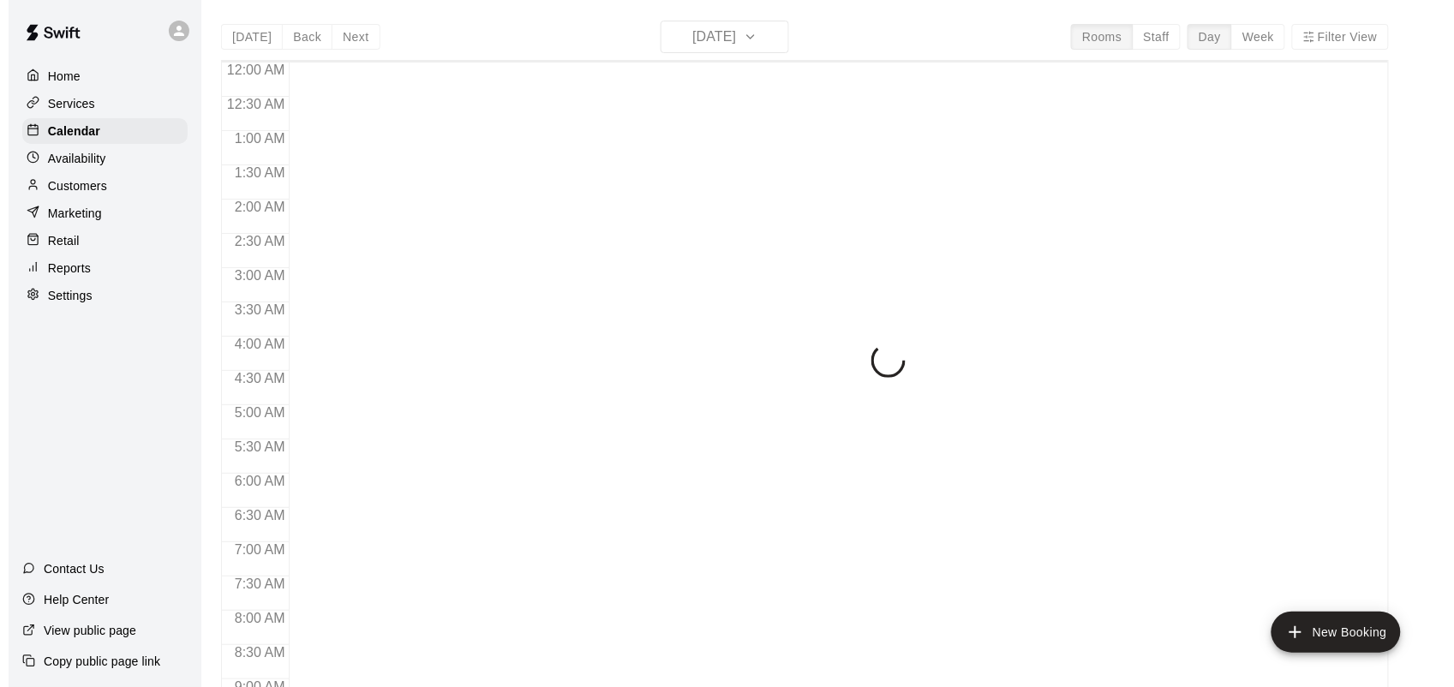
scroll to position [1000, 0]
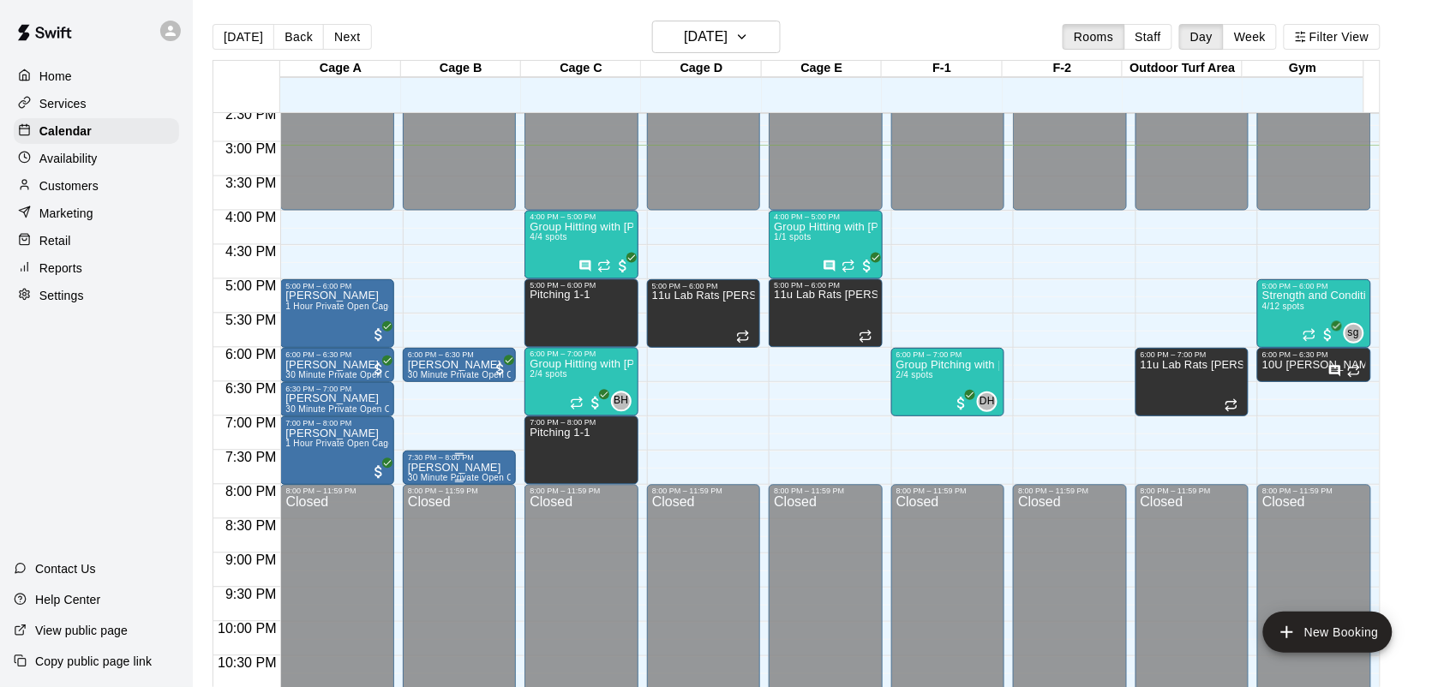
click at [457, 468] on p "[PERSON_NAME]" at bounding box center [459, 468] width 103 height 0
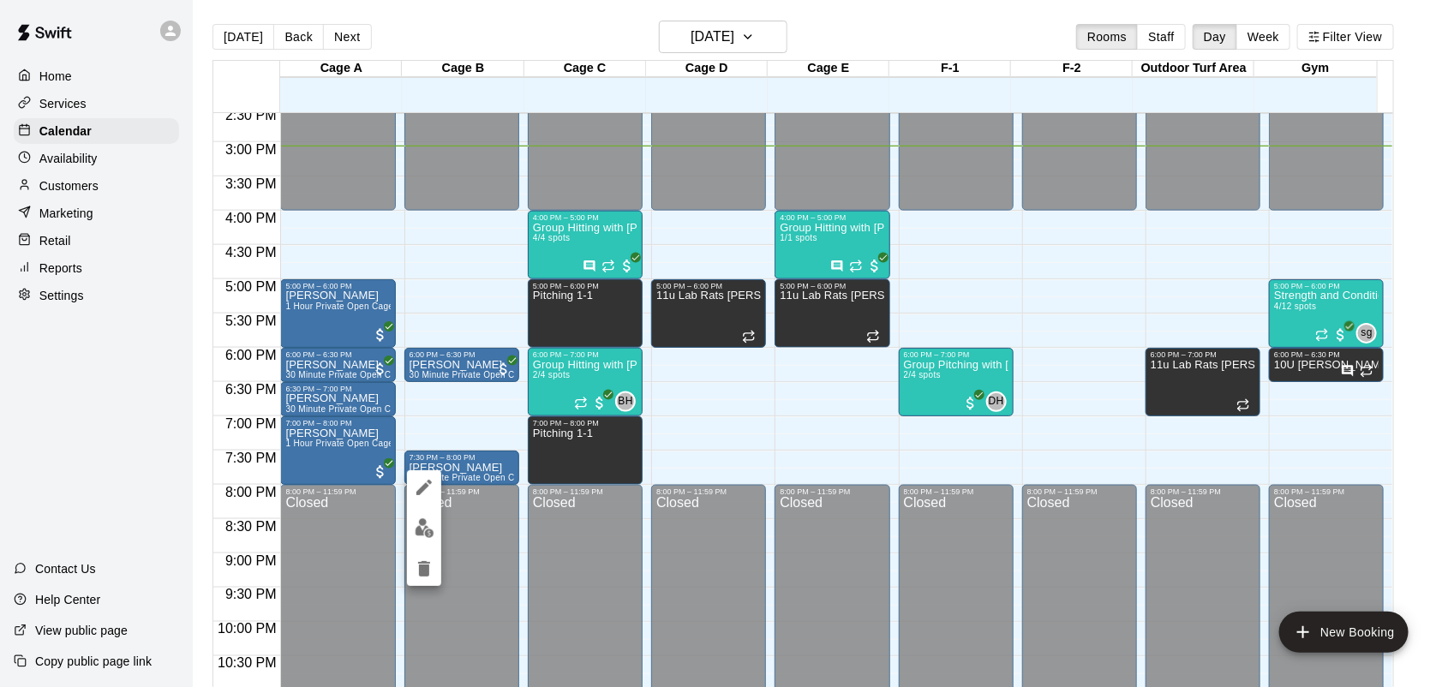
click at [422, 570] on icon "delete" at bounding box center [424, 568] width 12 height 15
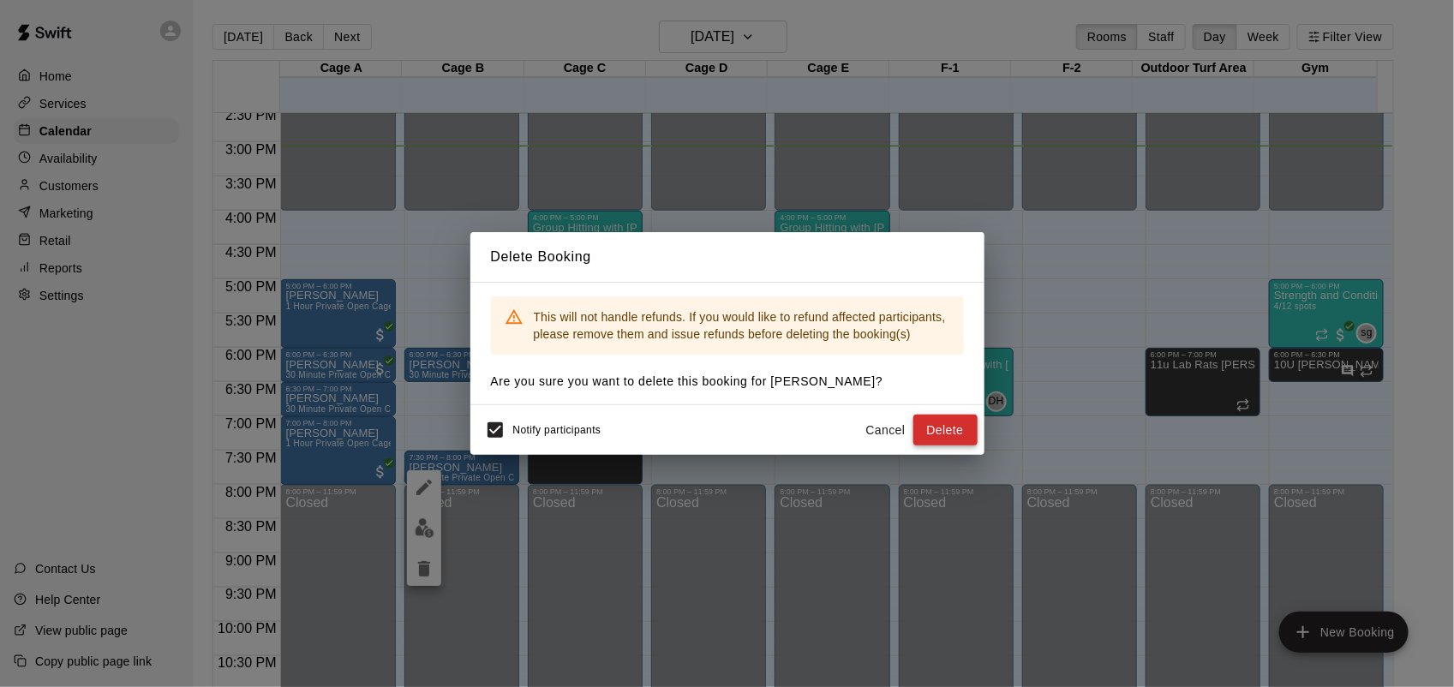
click at [947, 422] on button "Delete" at bounding box center [946, 431] width 64 height 32
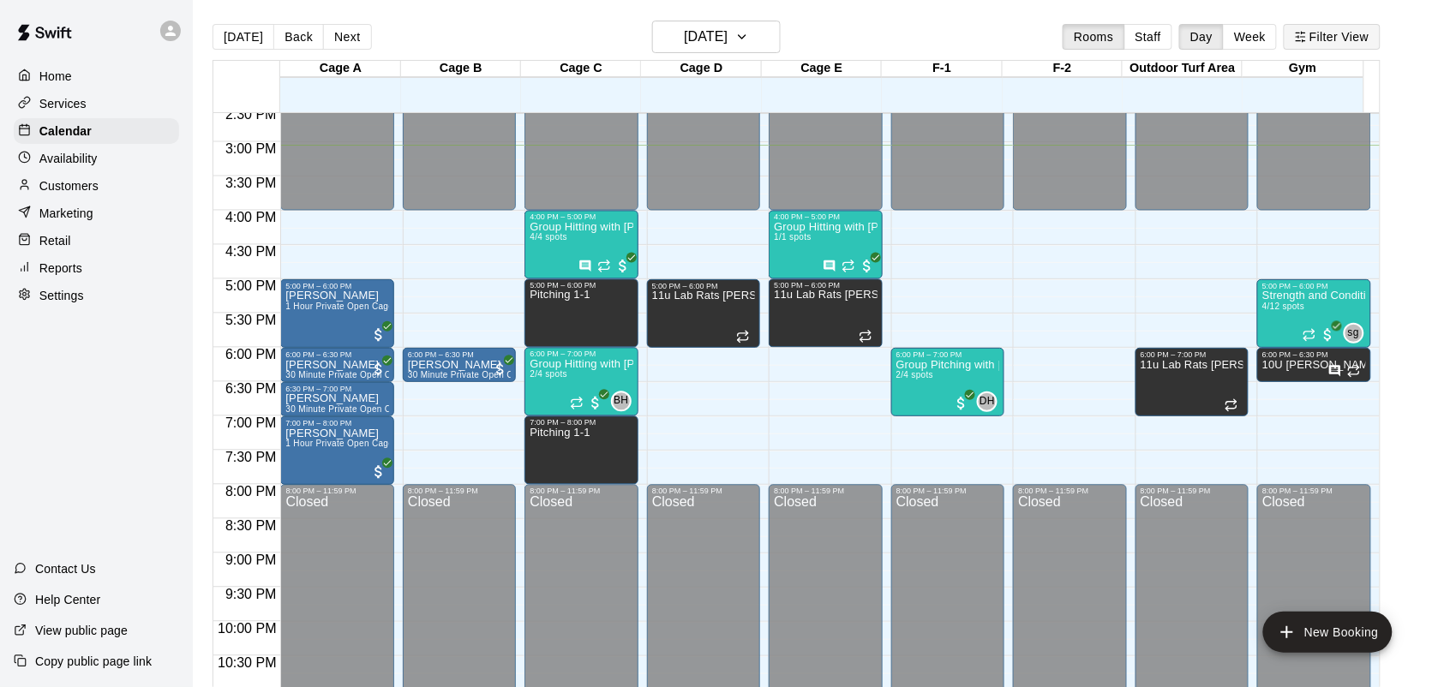
click at [1369, 41] on button "Filter View" at bounding box center [1332, 37] width 96 height 26
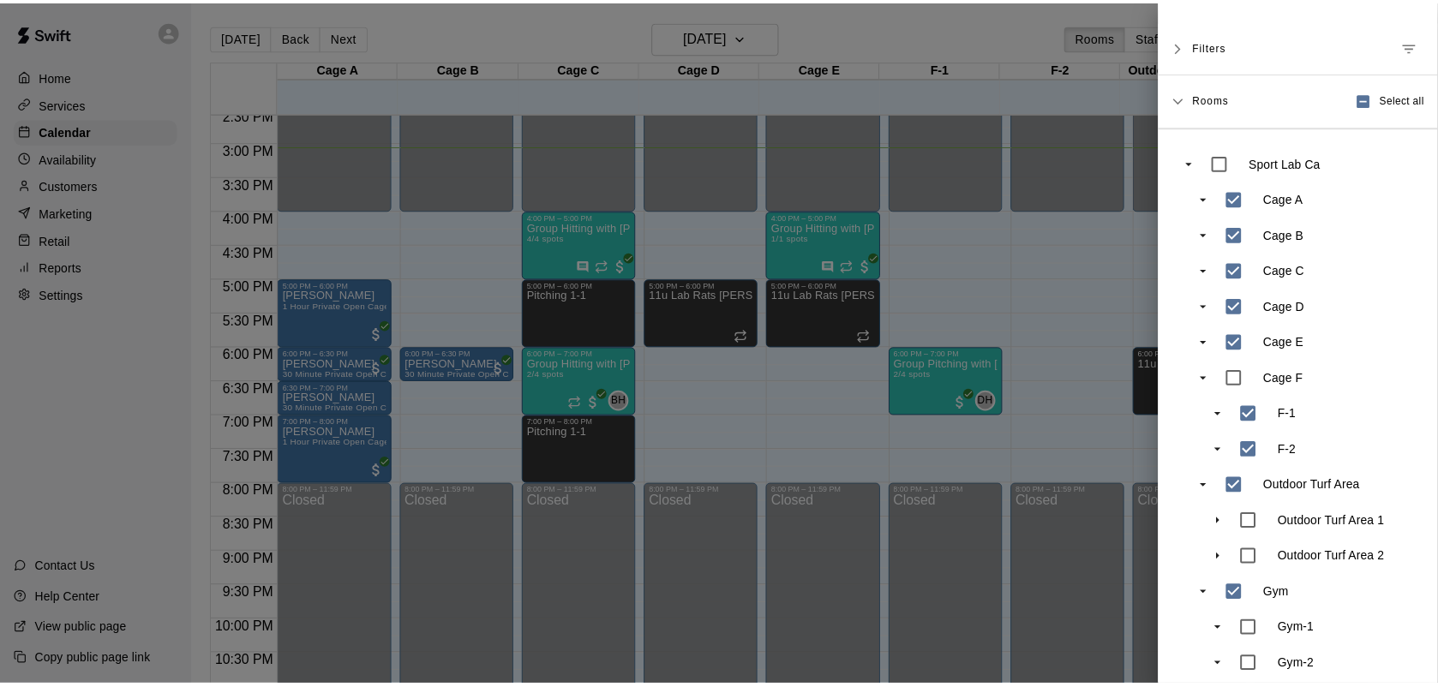
scroll to position [183, 0]
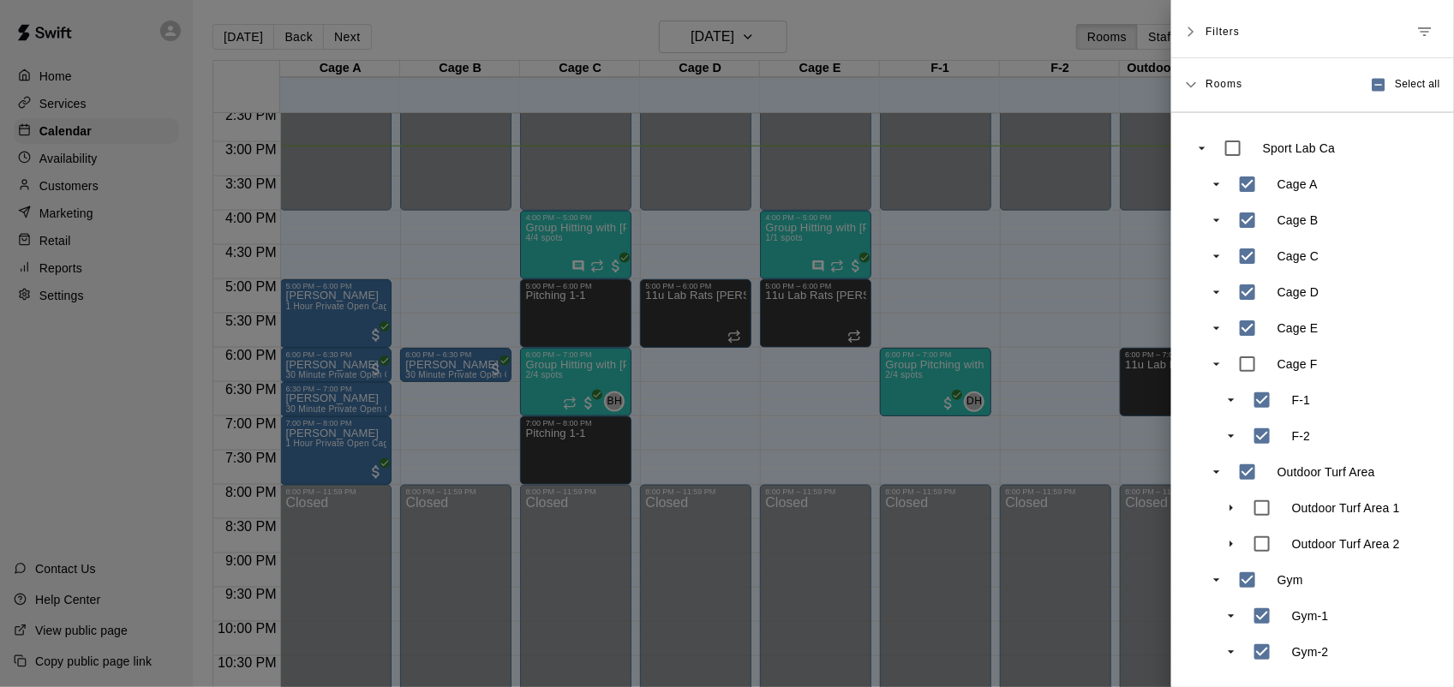
click at [1202, 21] on div "Filters" at bounding box center [1313, 32] width 283 height 52
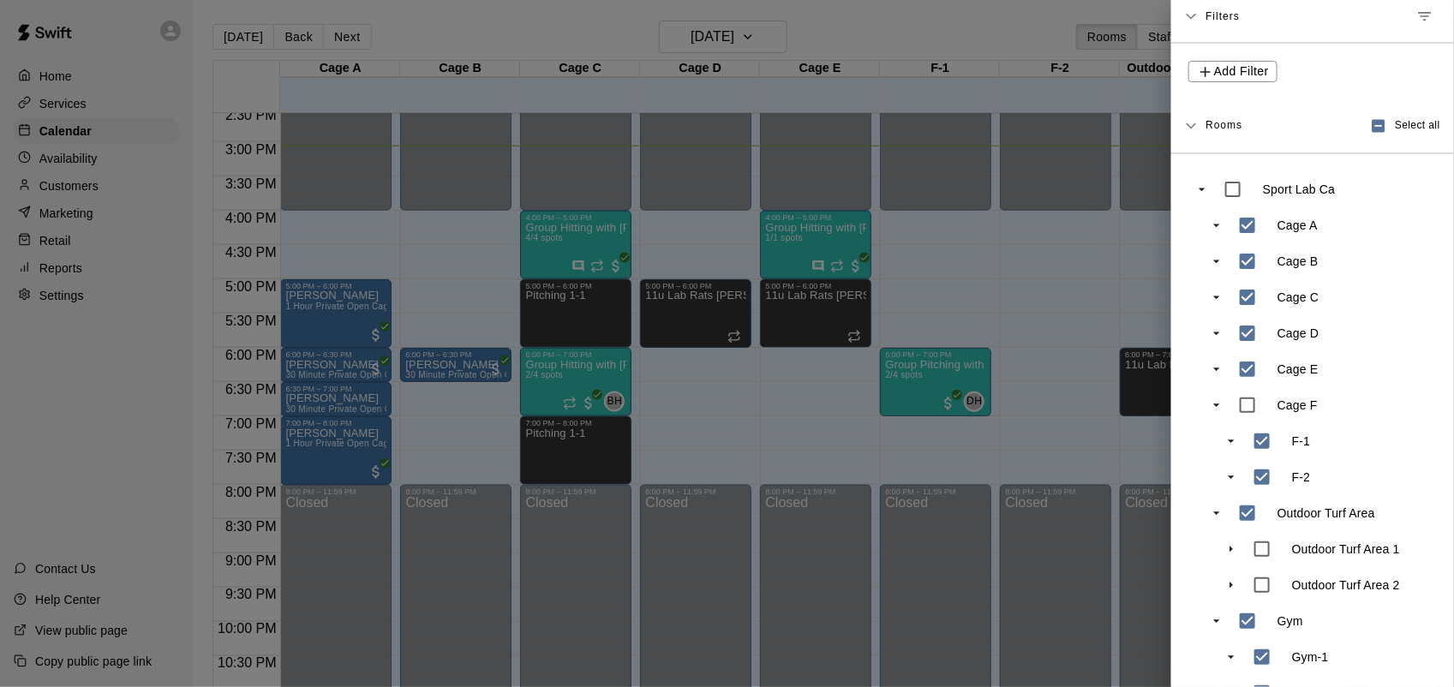
click at [1197, 7] on div "Filters" at bounding box center [1313, 17] width 283 height 52
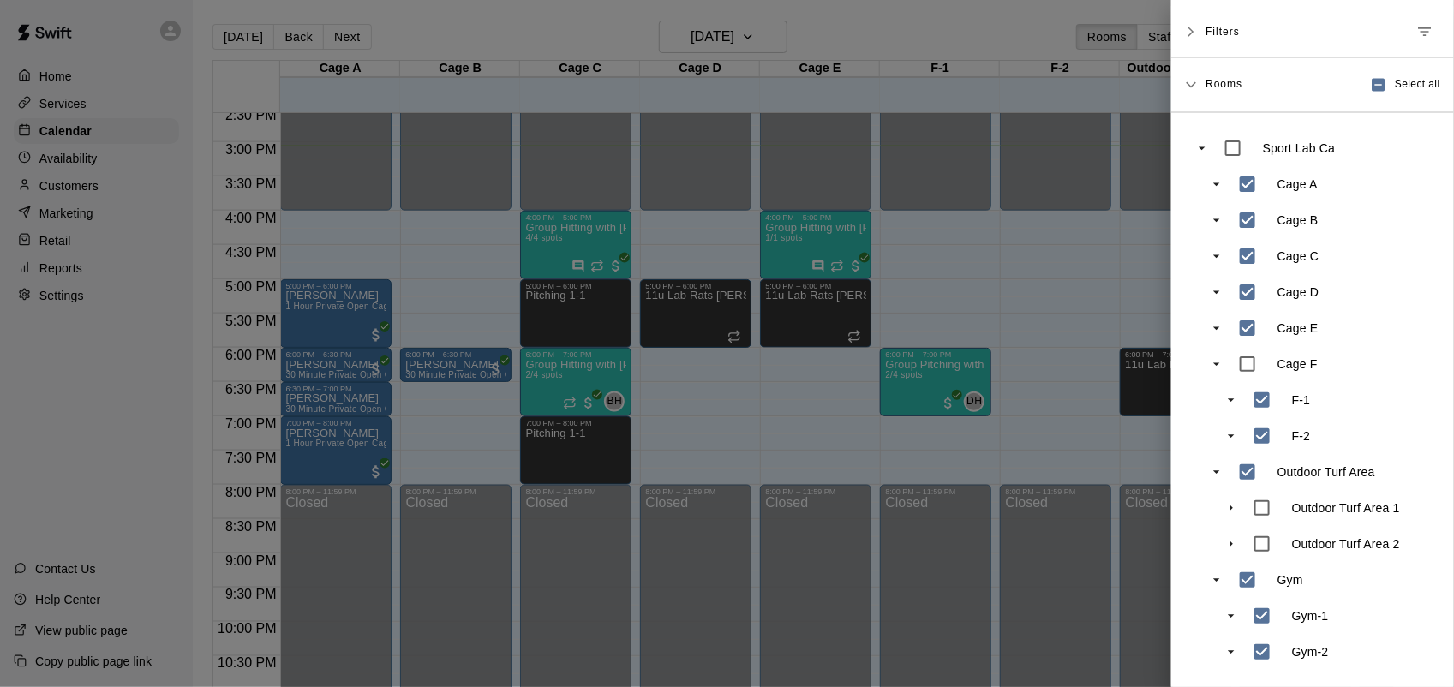
click at [1018, 279] on div at bounding box center [727, 343] width 1454 height 687
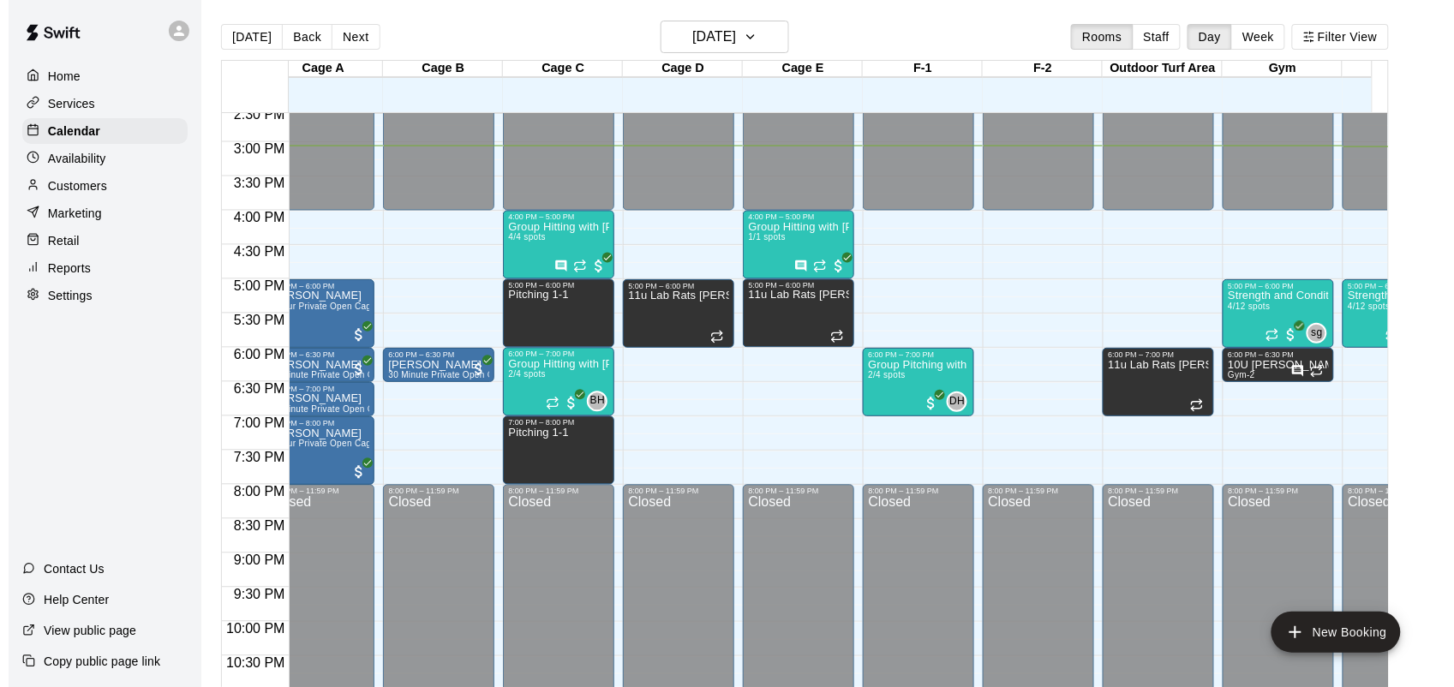
scroll to position [0, 0]
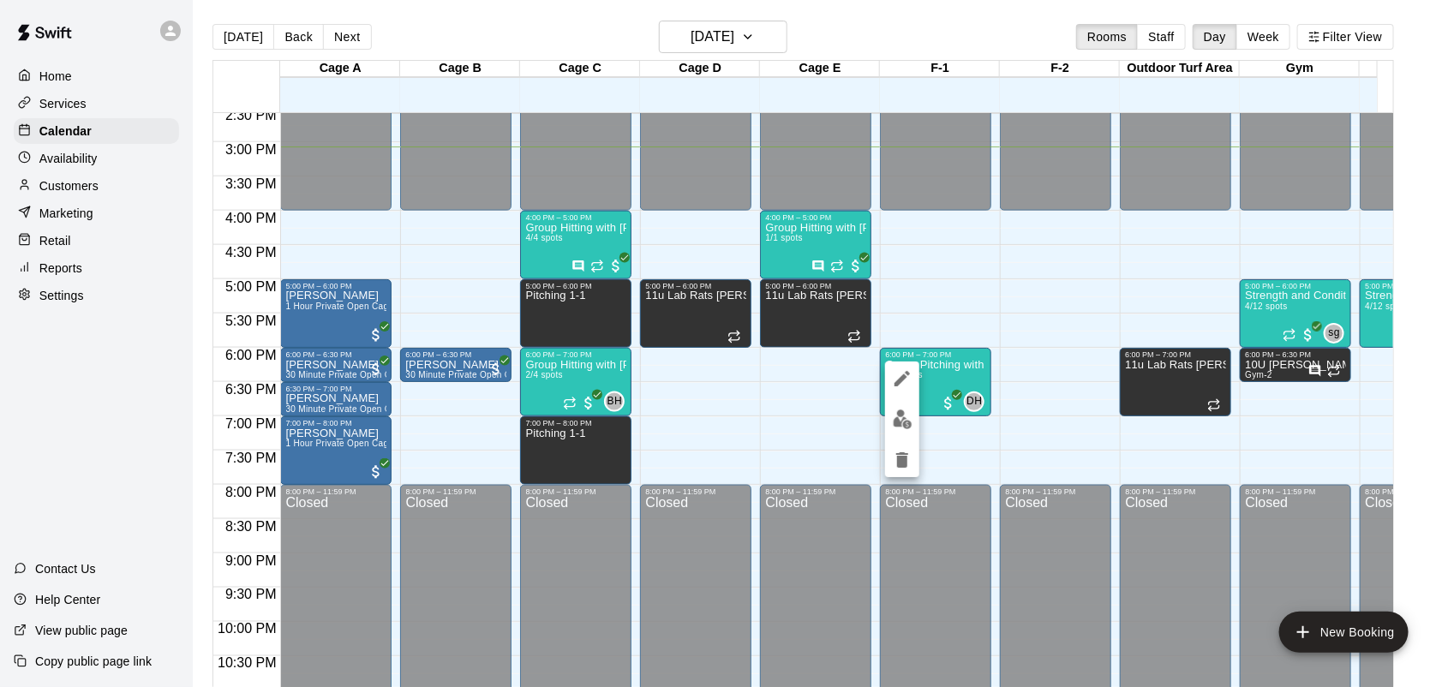
click at [909, 422] on img "edit" at bounding box center [903, 420] width 20 height 20
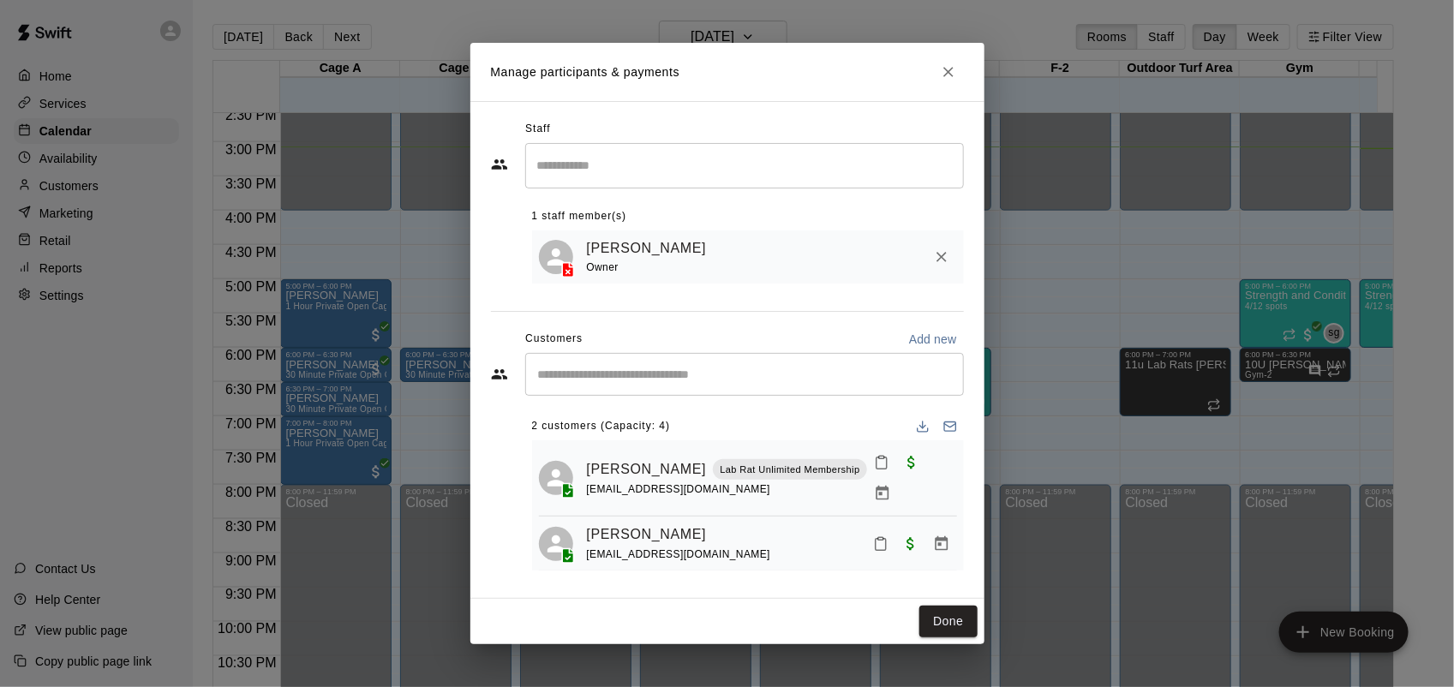
click at [954, 87] on button "Close" at bounding box center [948, 72] width 31 height 31
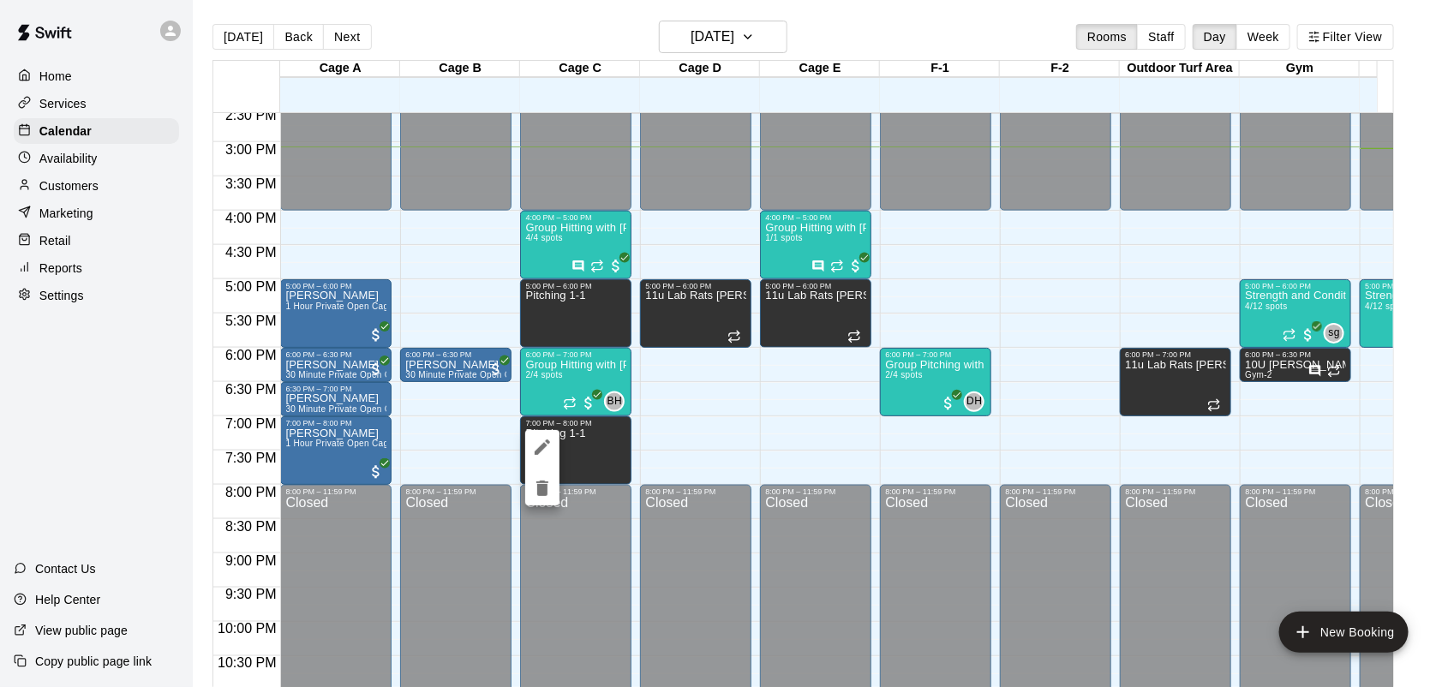
click at [549, 444] on icon "edit" at bounding box center [542, 447] width 21 height 21
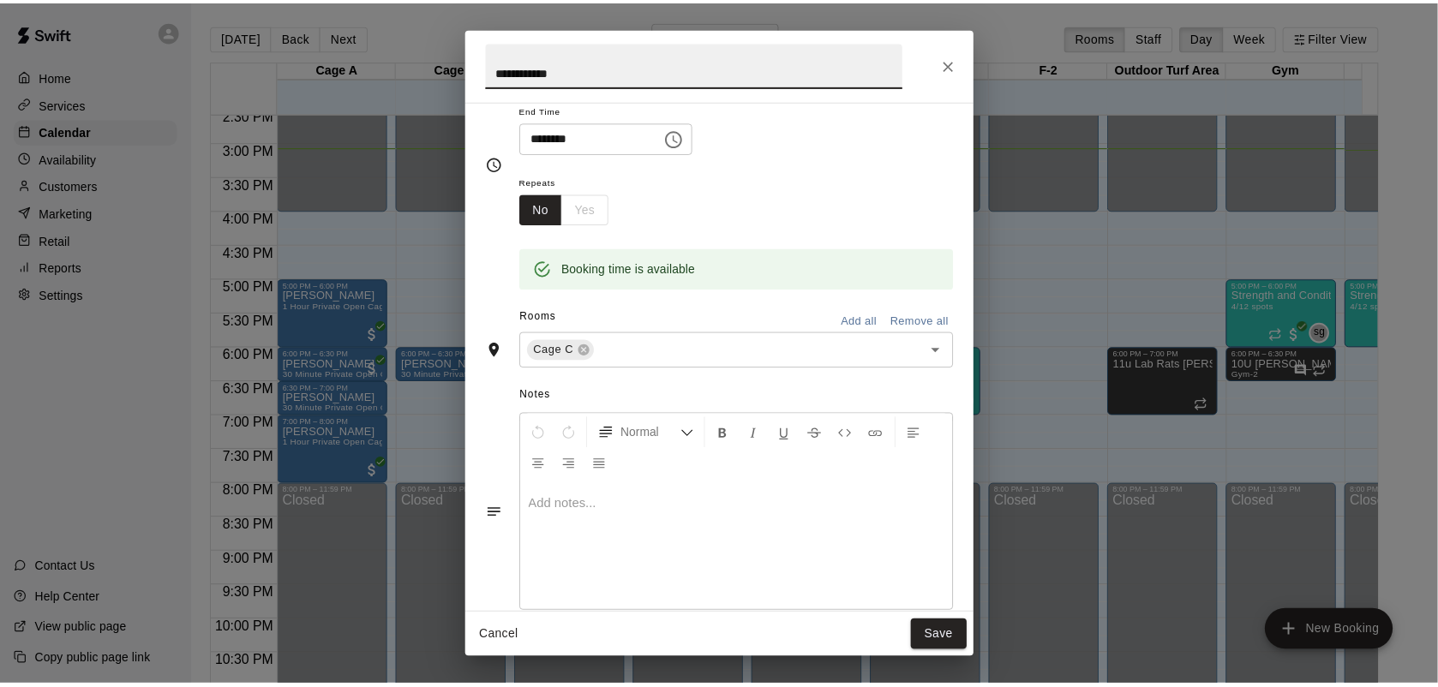
scroll to position [267, 0]
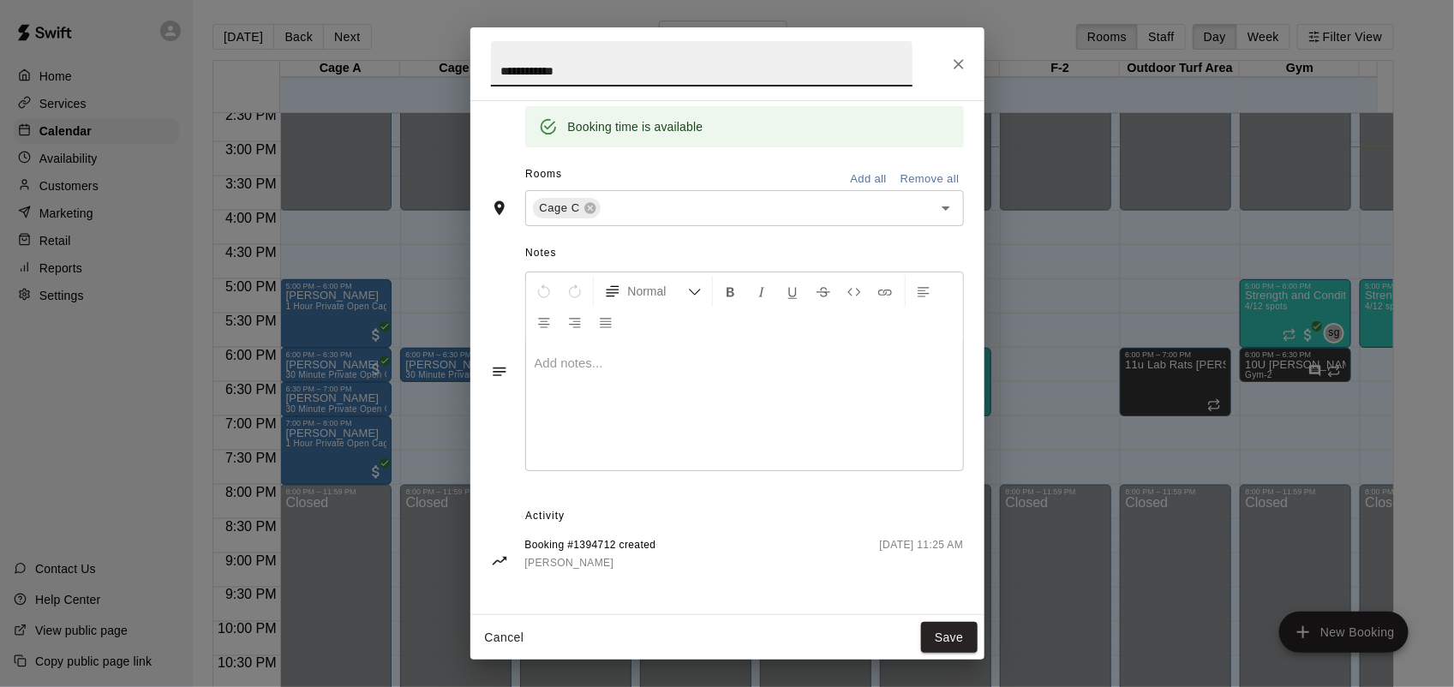
click at [969, 69] on button "Close" at bounding box center [959, 64] width 31 height 31
